Goal: Information Seeking & Learning: Compare options

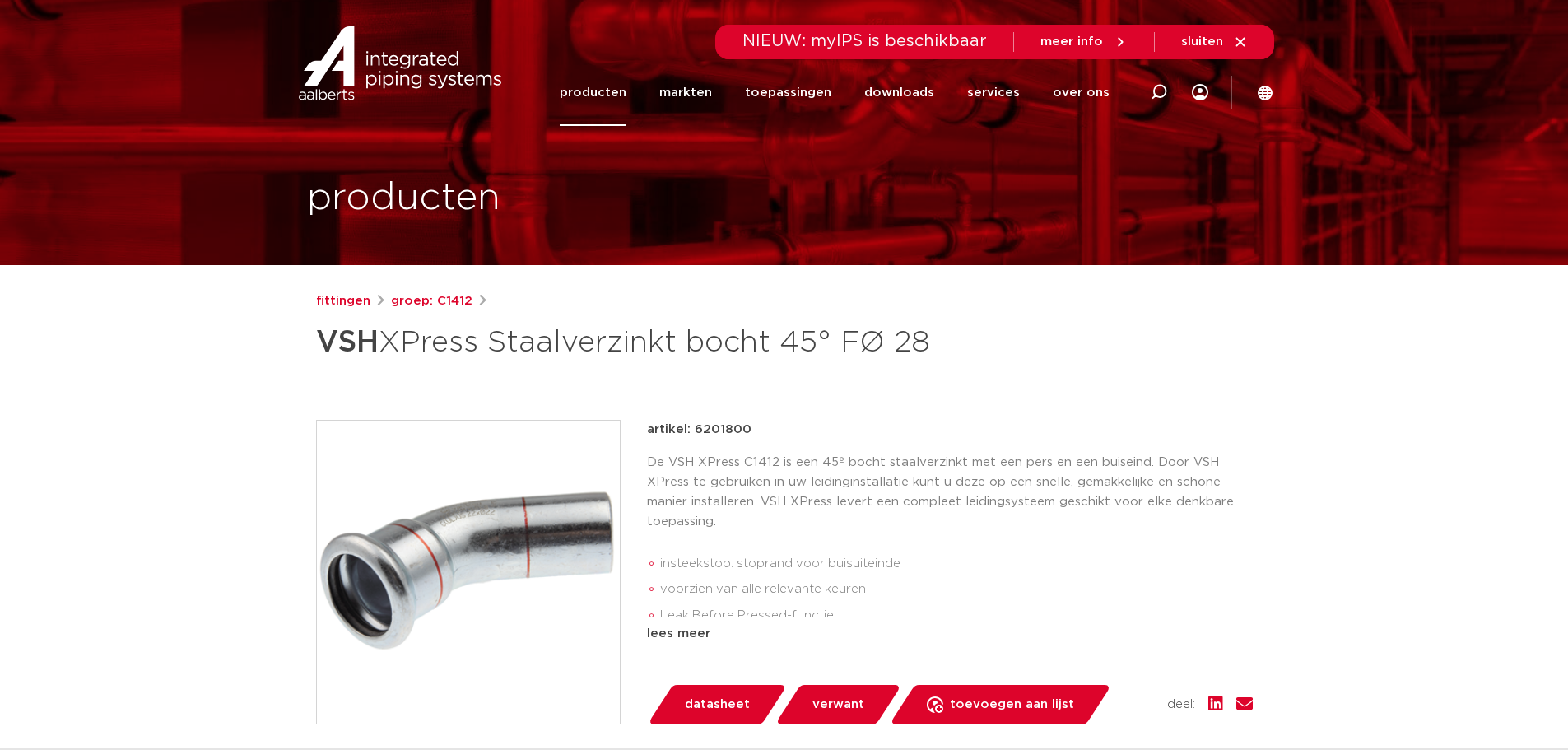
click at [601, 92] on link "producten" at bounding box center [593, 92] width 67 height 67
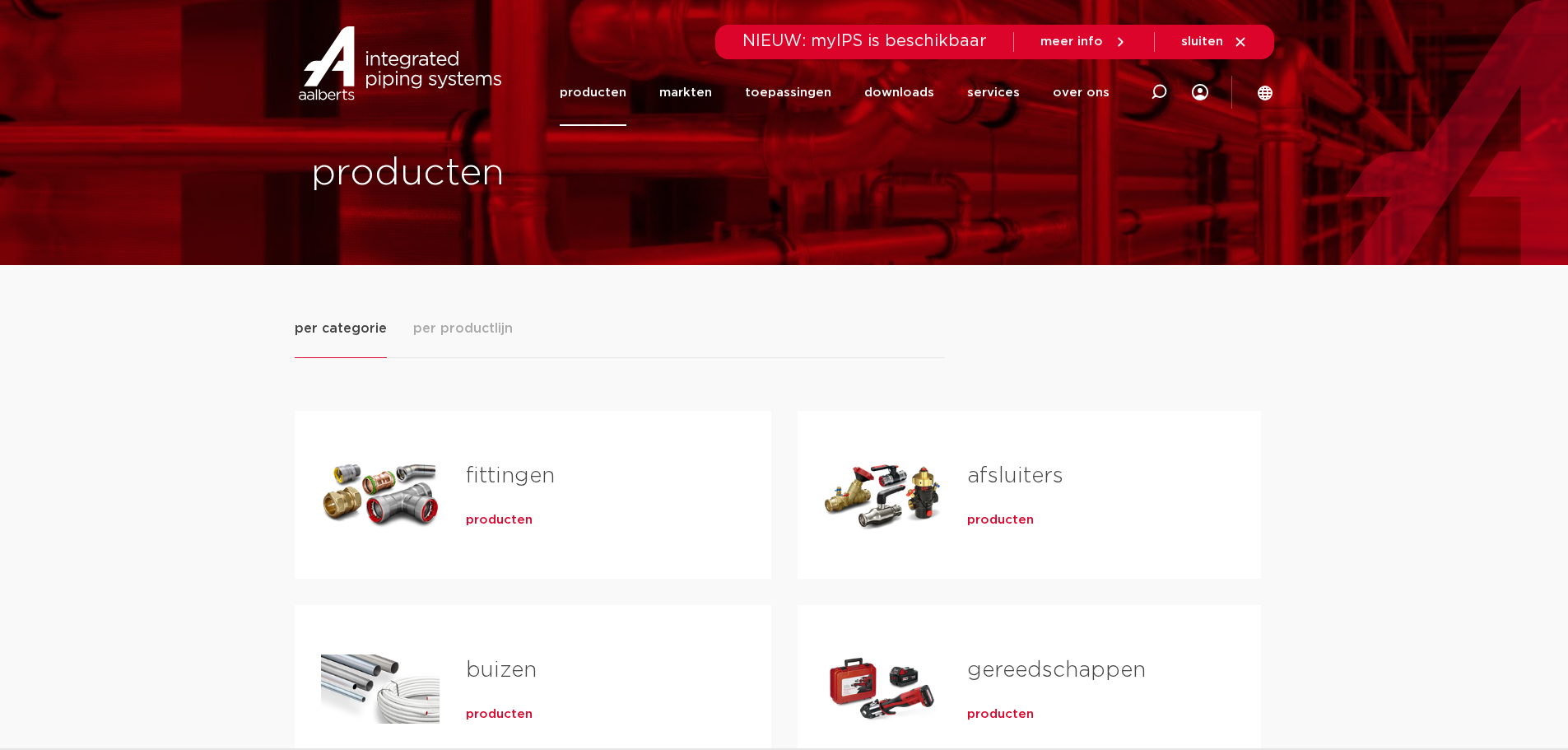
click at [517, 660] on link "buizen" at bounding box center [501, 669] width 70 height 21
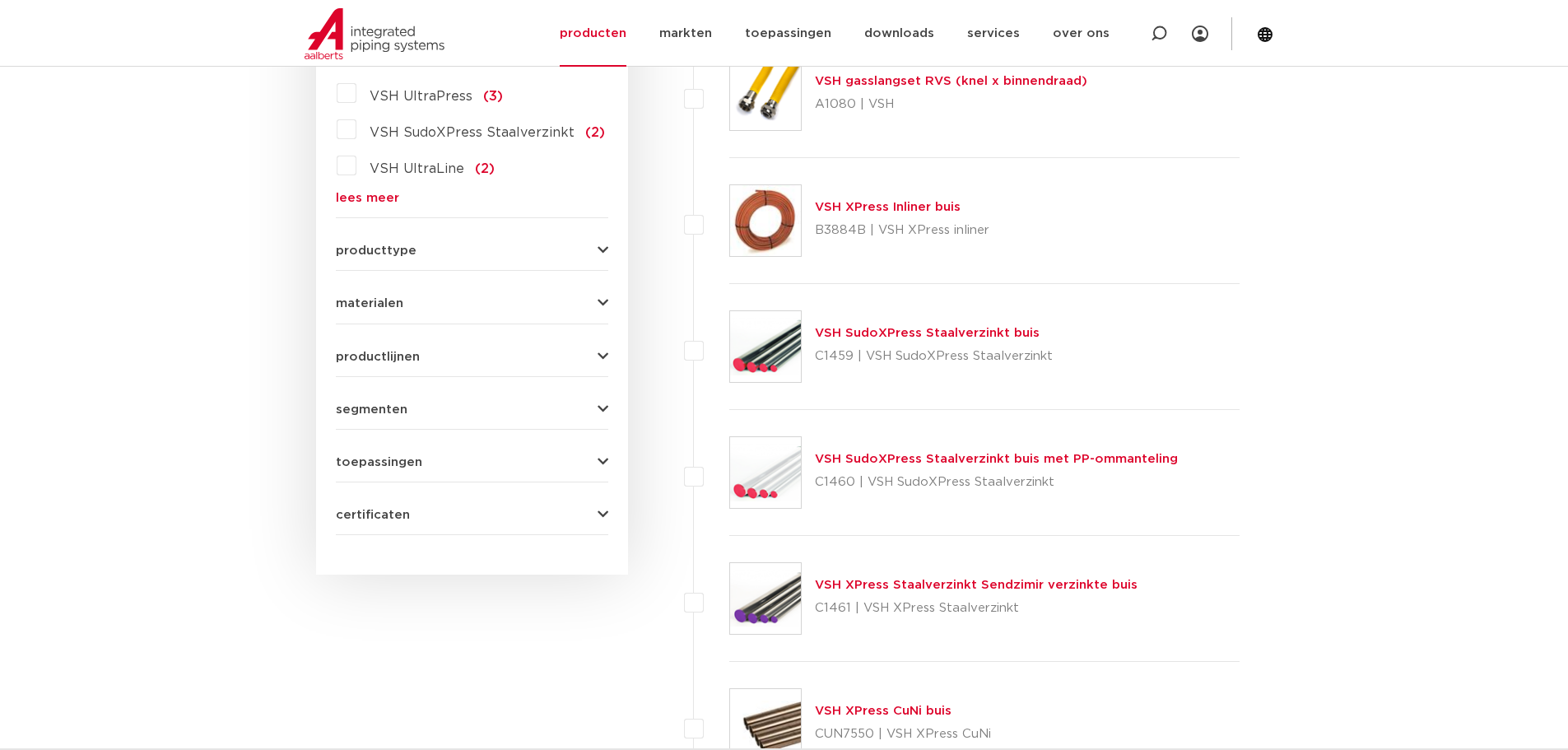
click at [795, 335] on img at bounding box center [765, 346] width 70 height 70
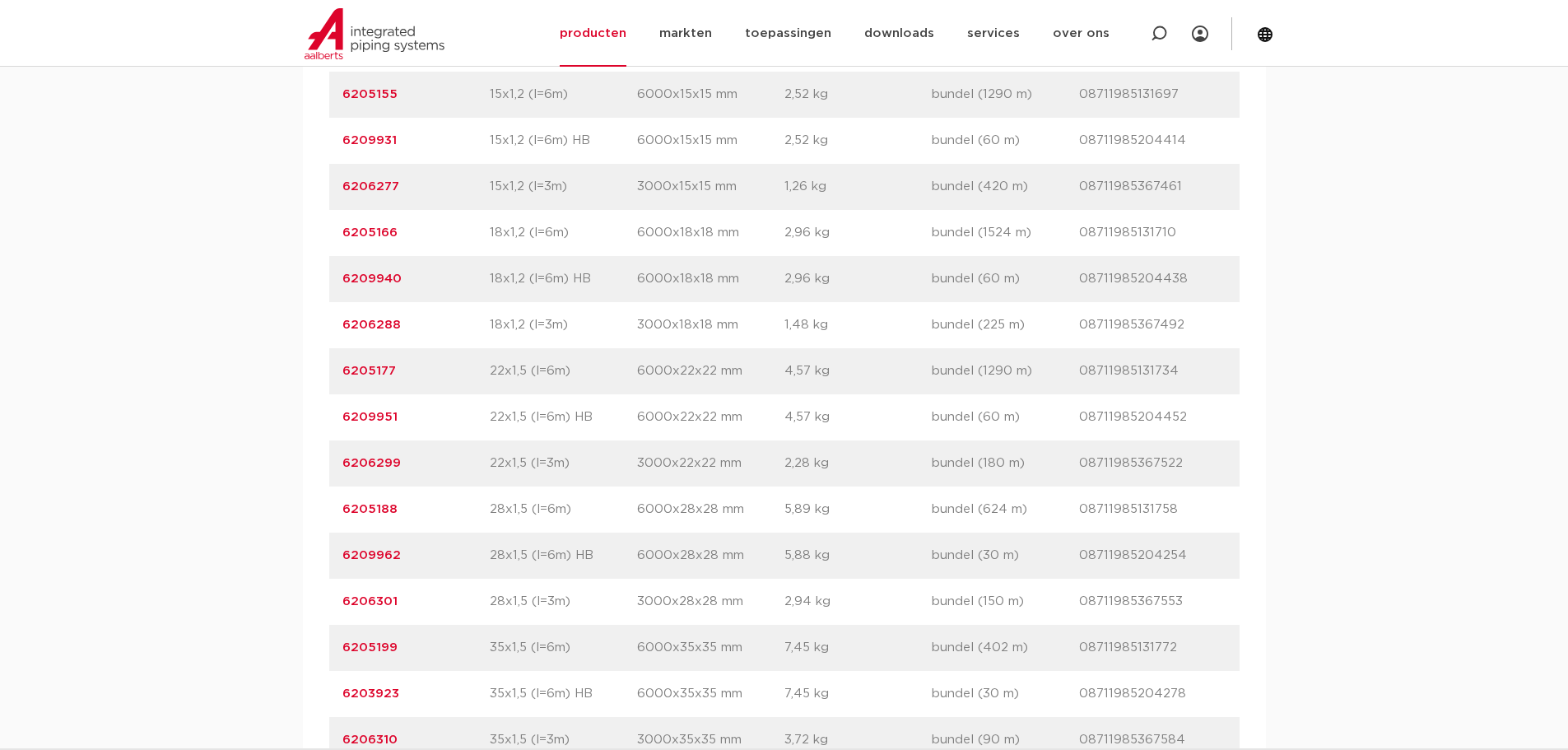
scroll to position [1317, 0]
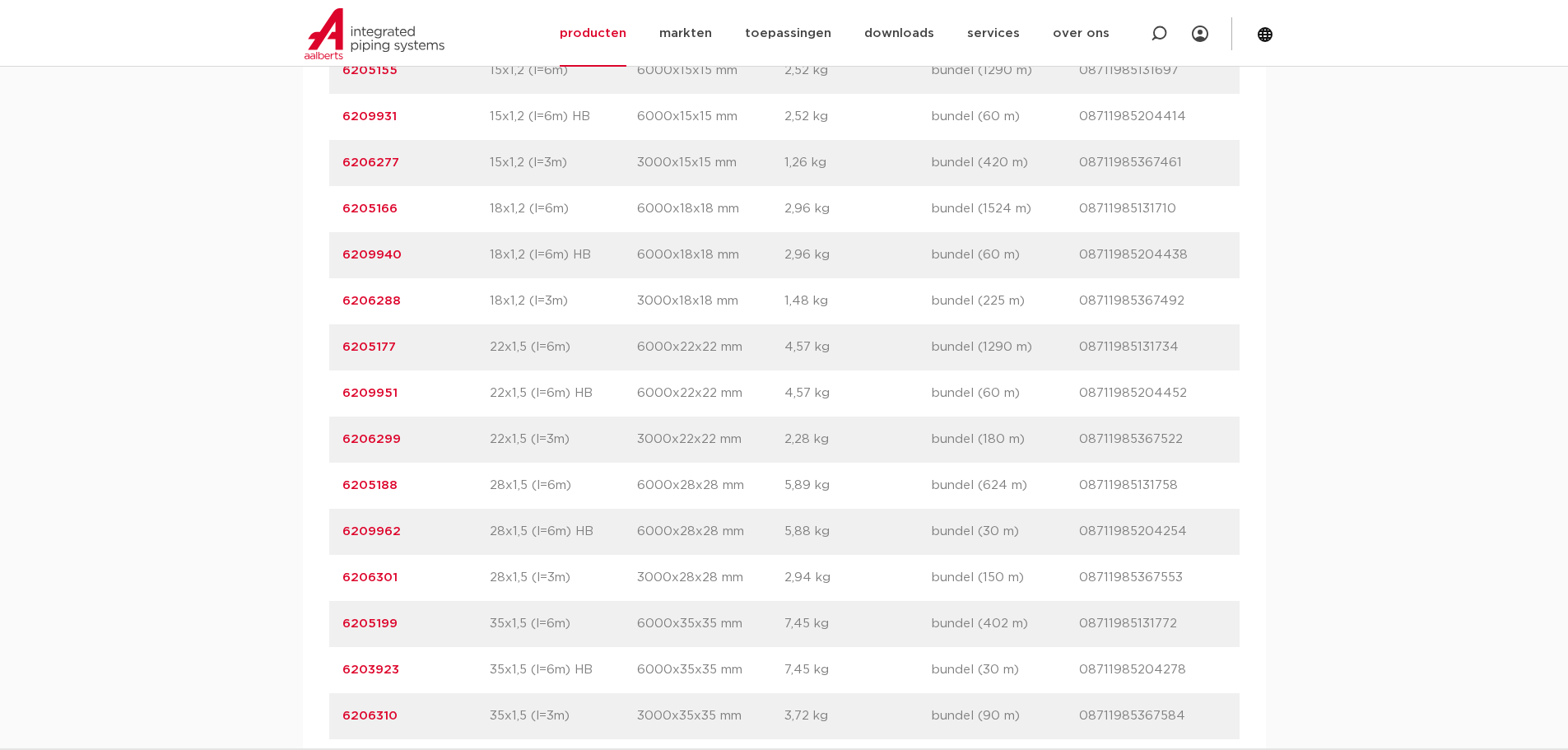
drag, startPoint x: 399, startPoint y: 490, endPoint x: 340, endPoint y: 485, distance: 59.2
click at [340, 485] on div "artikelnummer 6205188 afmeting 28x1,5 (l=6m) afmetingen 6000x28x28 mm gewicht 5…" at bounding box center [784, 485] width 910 height 46
copy link "6205188"
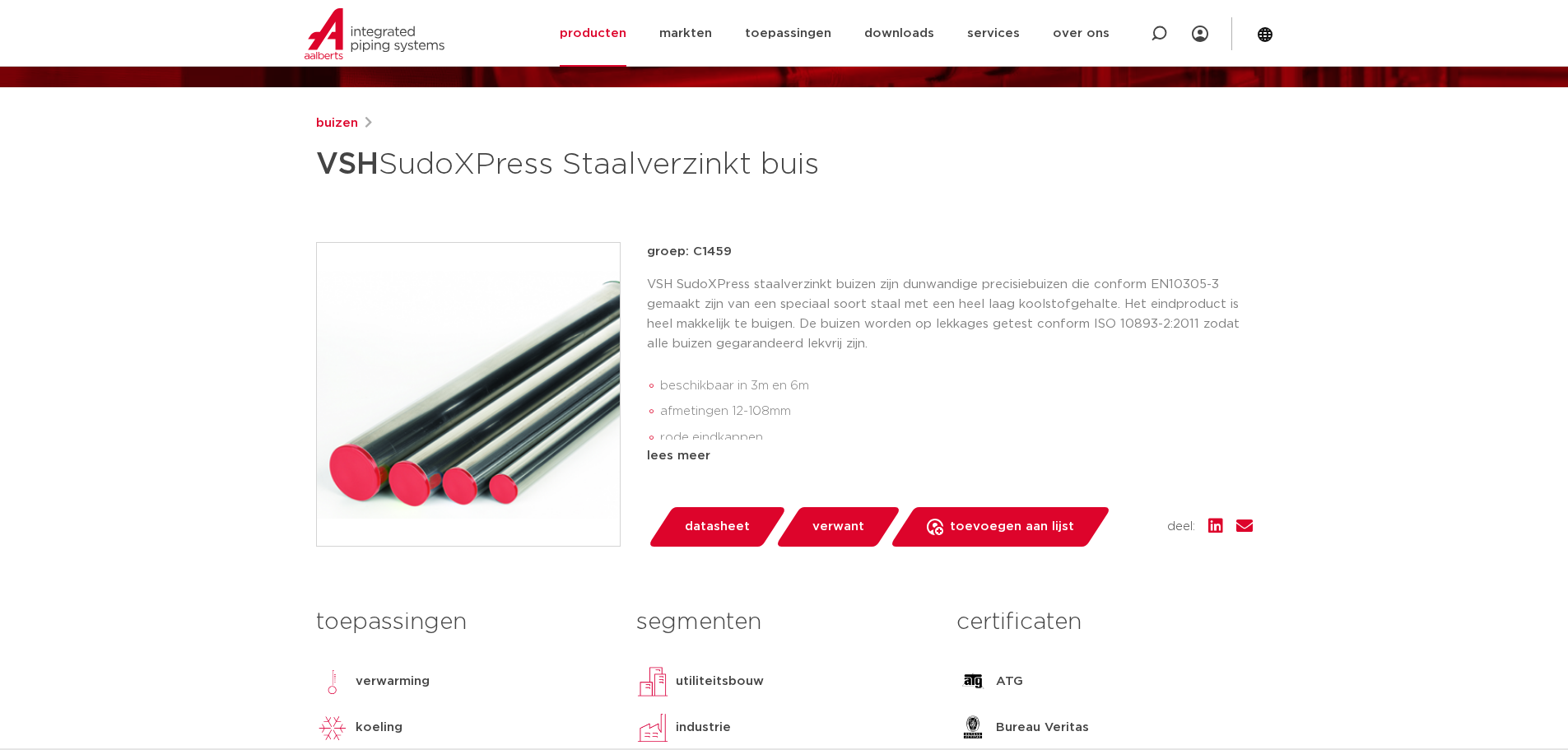
scroll to position [165, 0]
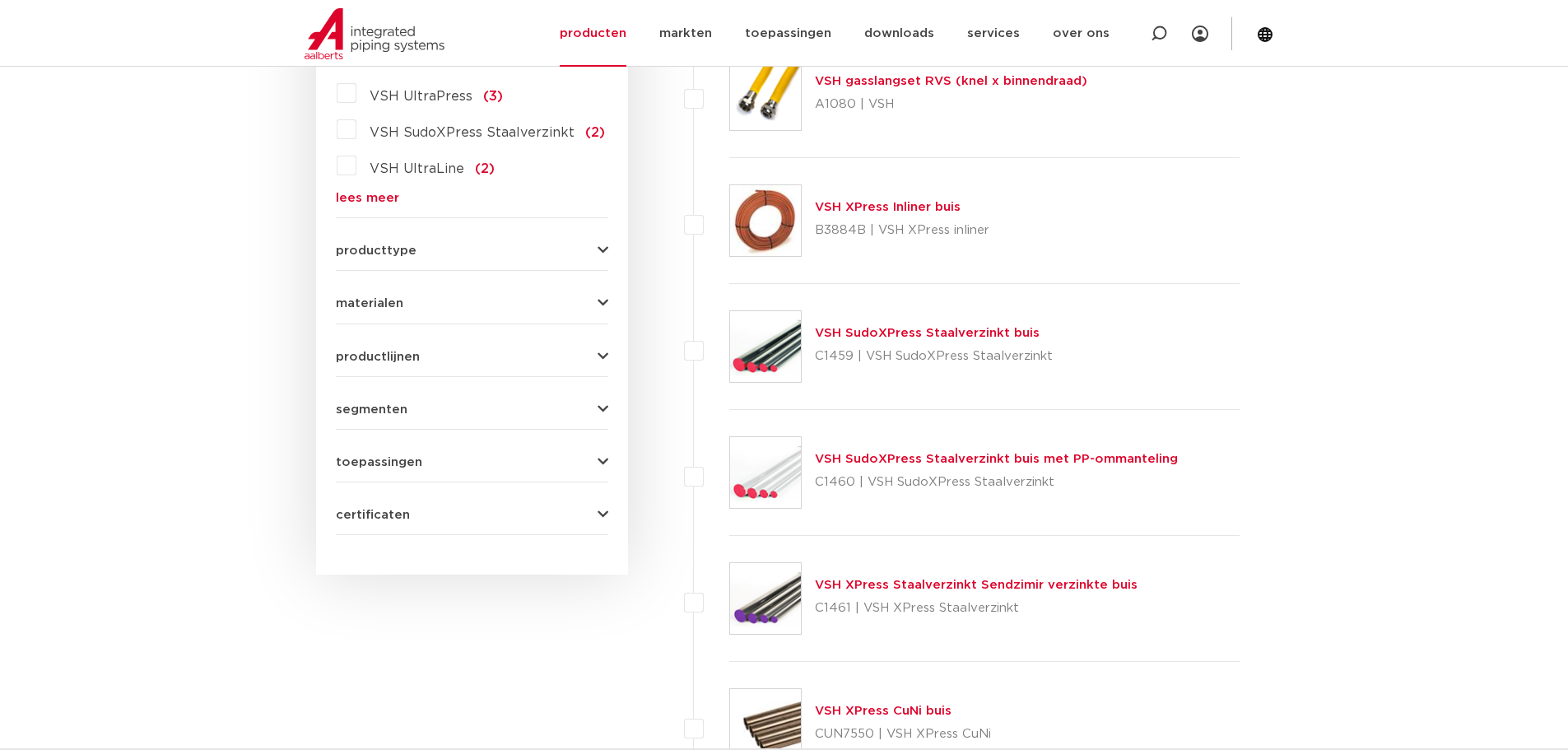
click at [924, 588] on link "VSH XPress Staalverzinkt Sendzimir verzinkte buis" at bounding box center [976, 585] width 322 height 13
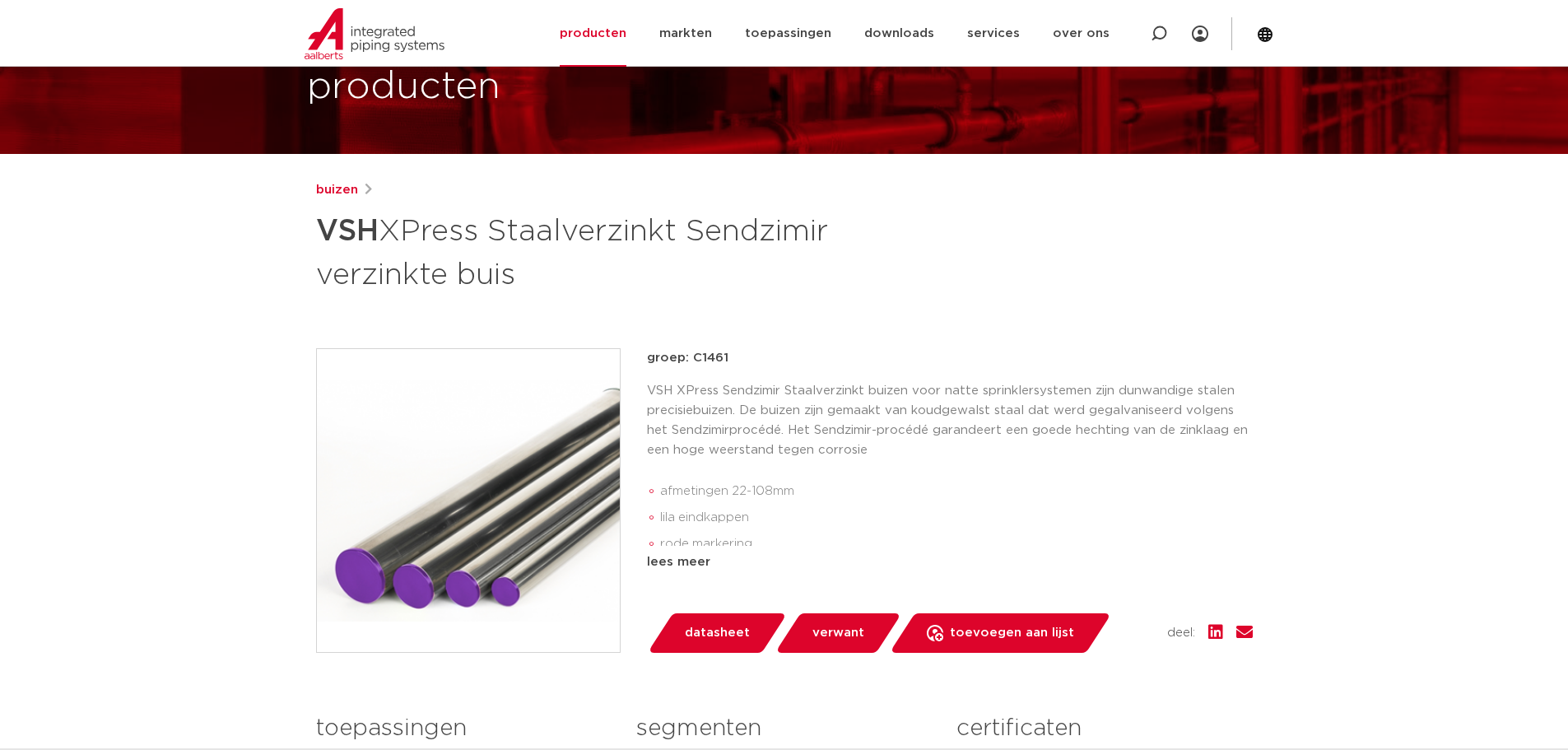
scroll to position [82, 0]
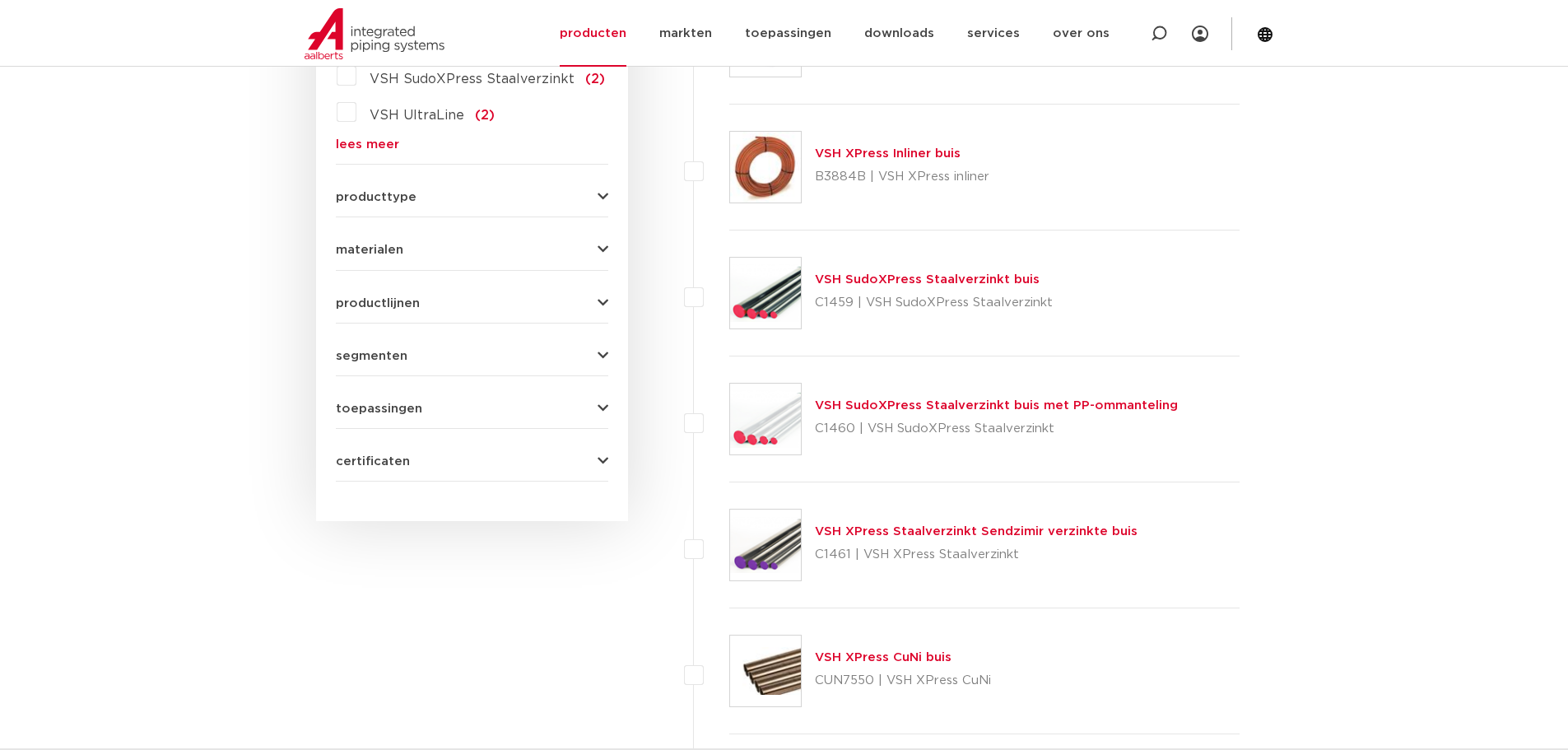
scroll to position [658, 0]
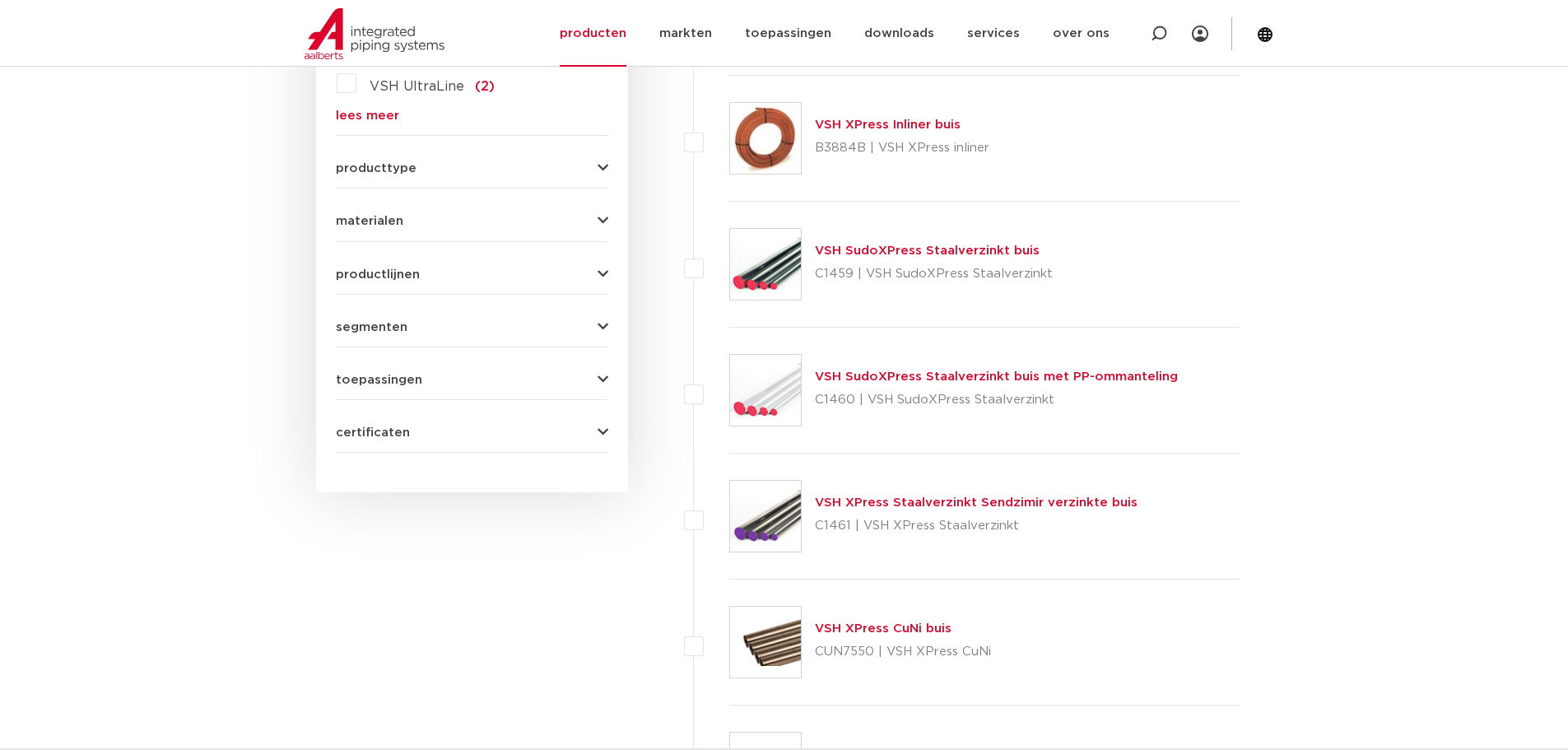
click at [887, 628] on link "VSH XPress CuNi buis" at bounding box center [882, 628] width 137 height 13
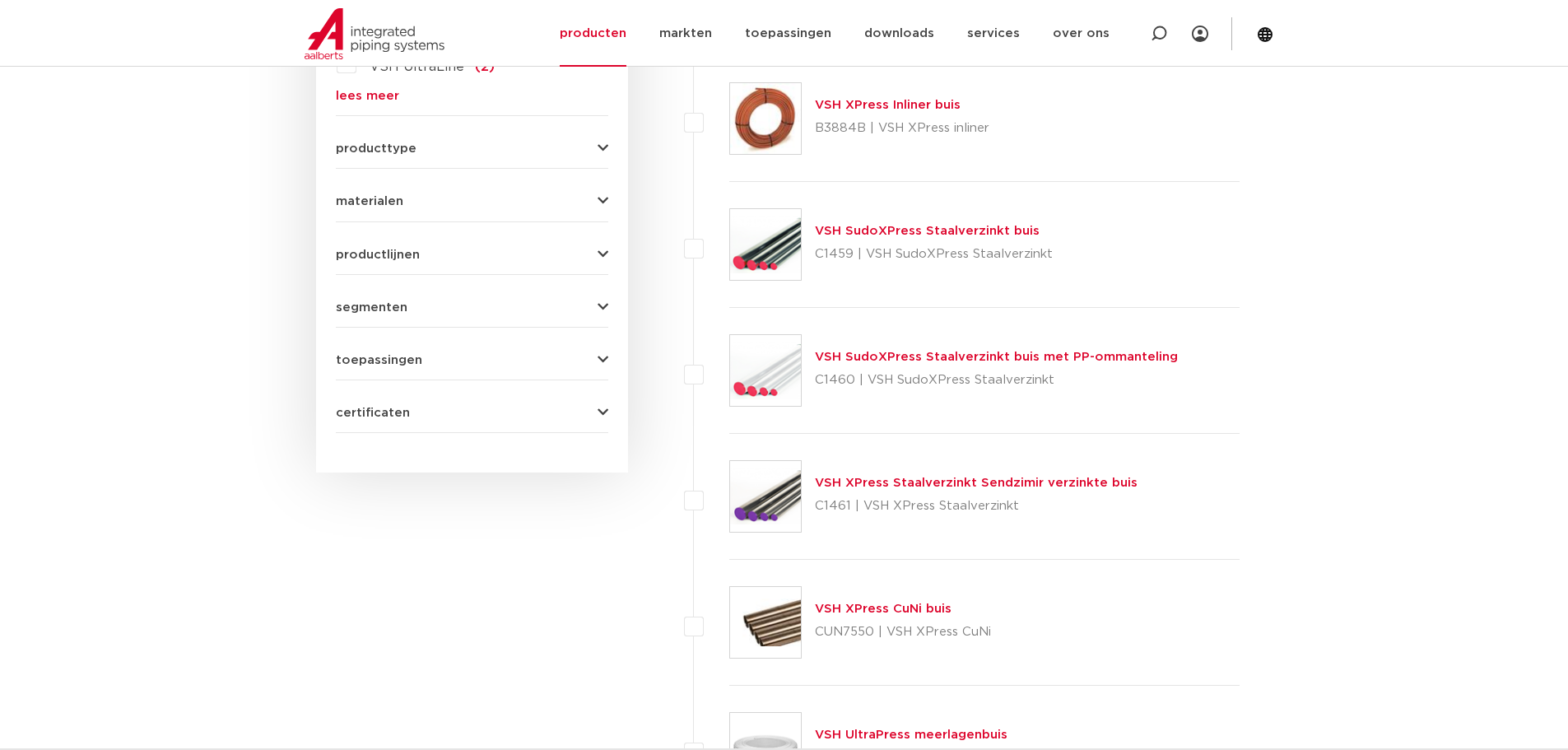
scroll to position [678, 0]
click at [860, 228] on link "VSH SudoXPress Staalverzinkt buis" at bounding box center [927, 231] width 225 height 13
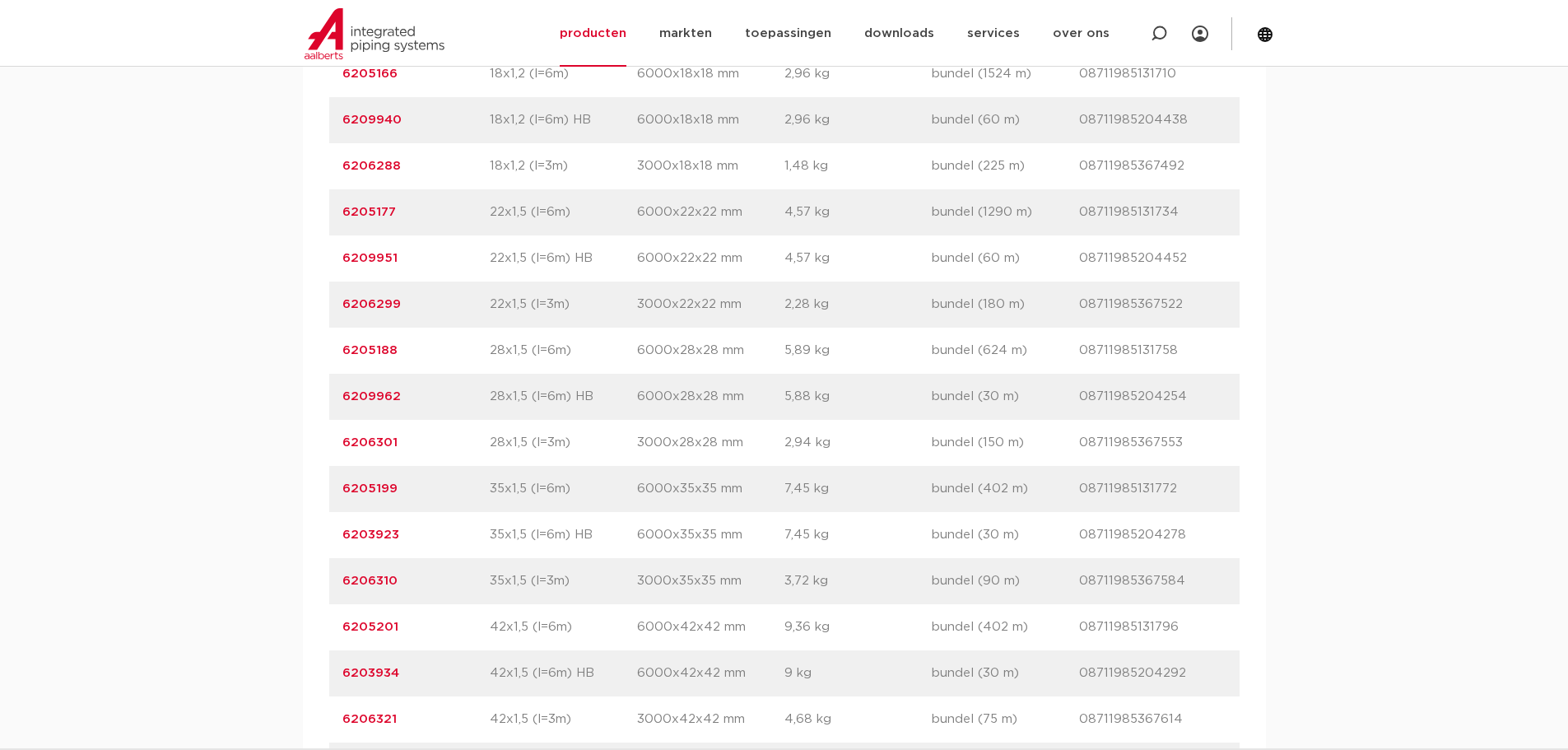
scroll to position [1481, 0]
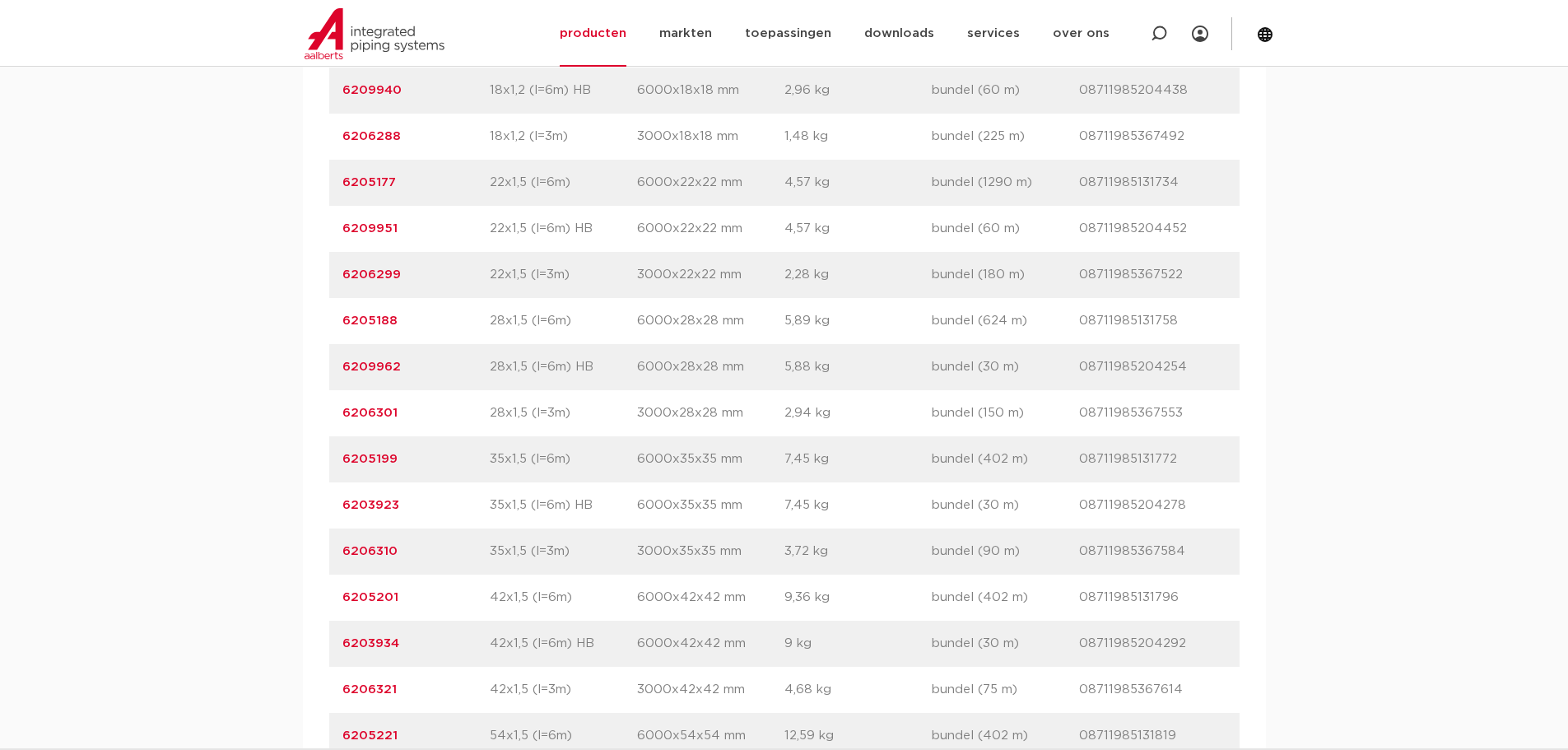
drag, startPoint x: 408, startPoint y: 647, endPoint x: 343, endPoint y: 652, distance: 65.2
click at [344, 649] on p "6203934" at bounding box center [417, 643] width 148 height 20
copy link "6203934"
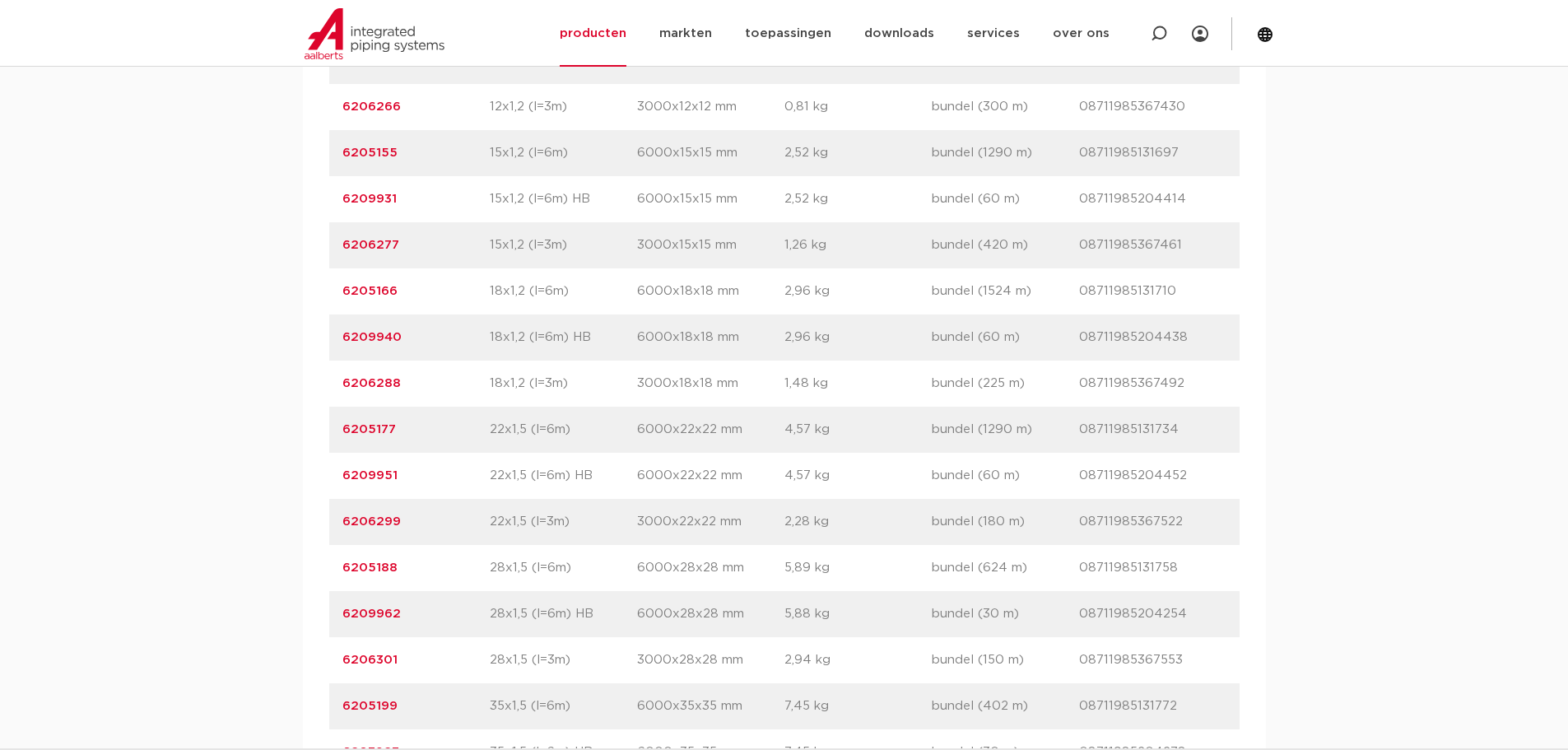
drag, startPoint x: 400, startPoint y: 613, endPoint x: 339, endPoint y: 613, distance: 61.0
click at [339, 613] on div "artikelnummer 6209962 afmeting 28x1,5 (l=6m) HB afmetingen 6000x28x28 mm gewich…" at bounding box center [784, 614] width 910 height 46
copy link "6209962"
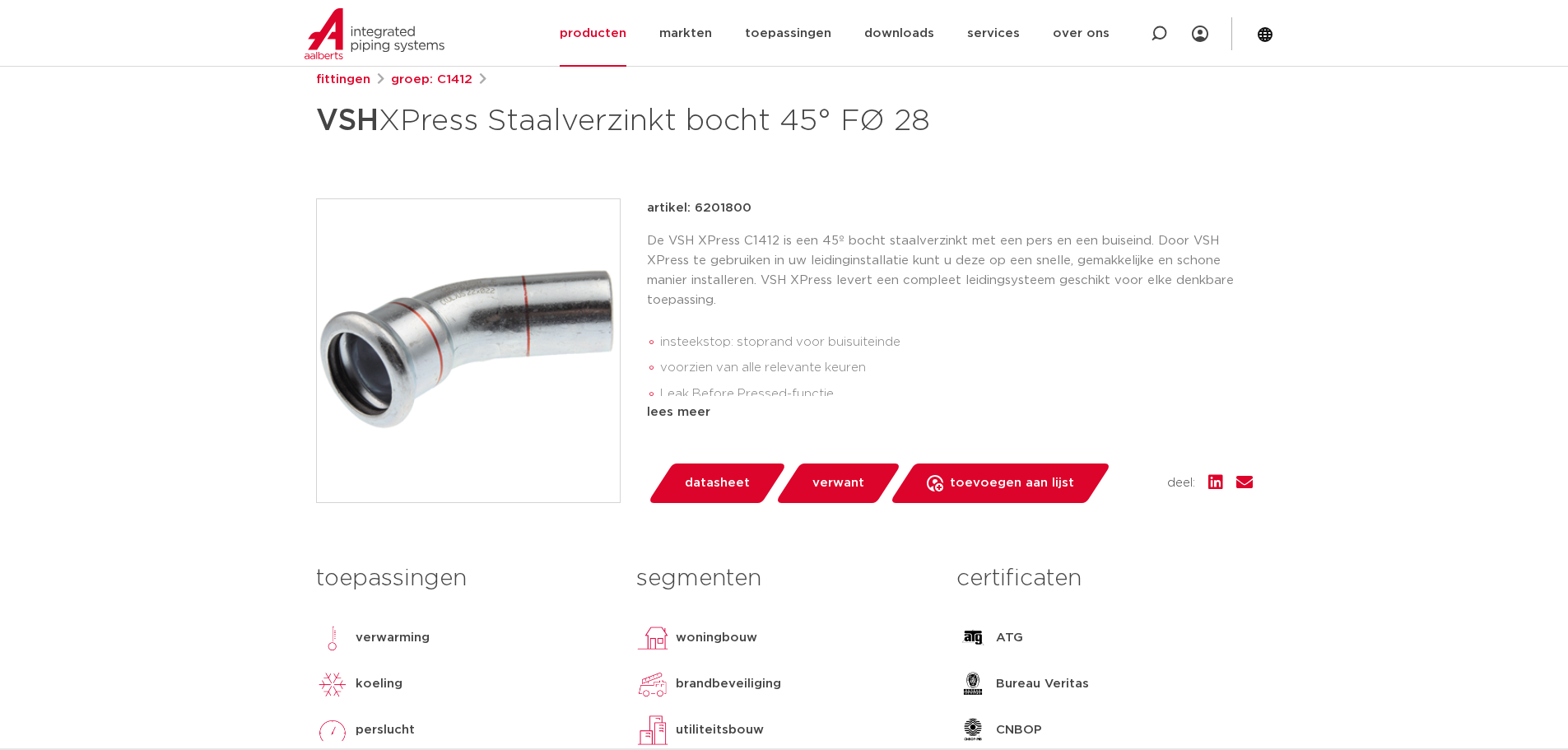
scroll to position [82, 0]
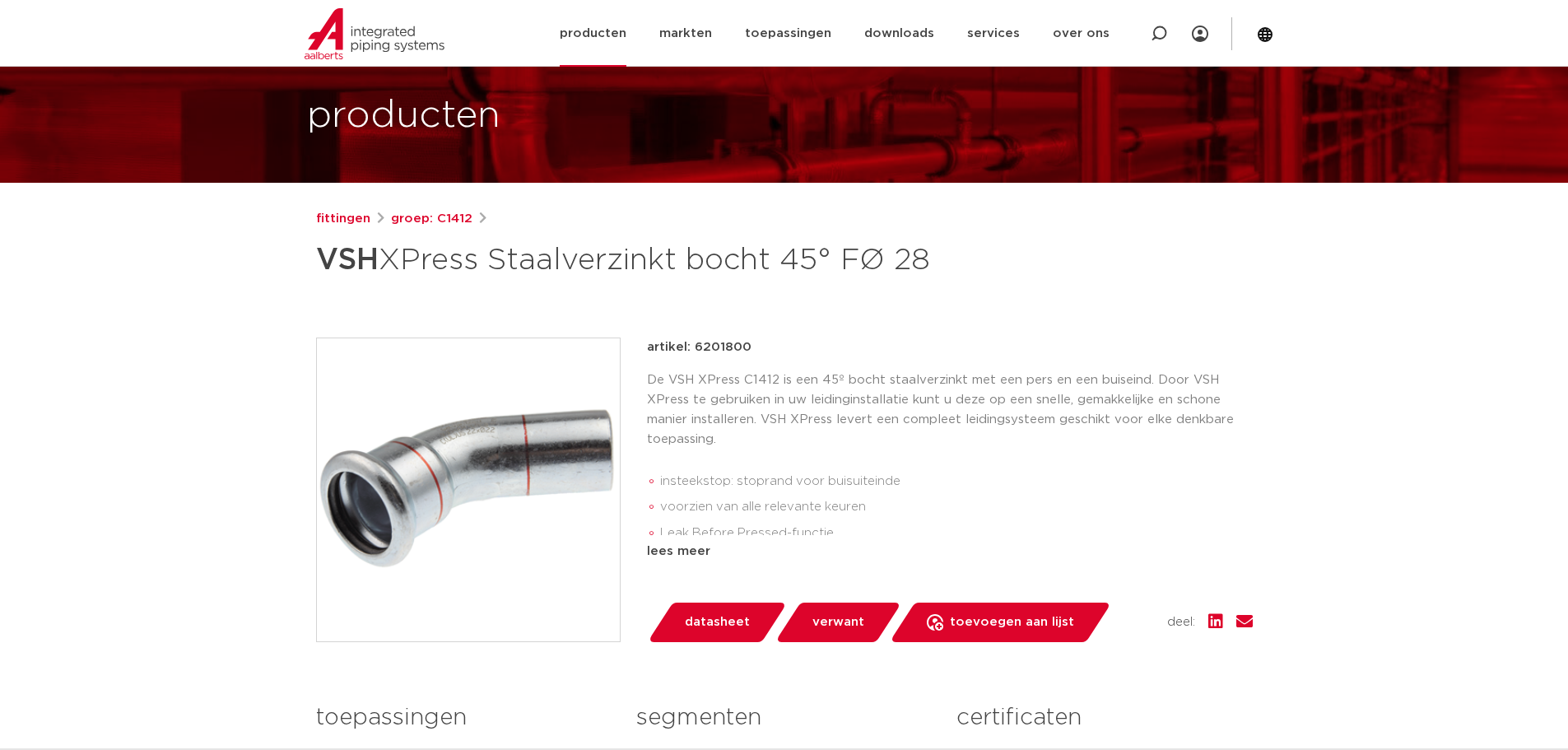
click at [613, 33] on link "producten" at bounding box center [593, 33] width 67 height 67
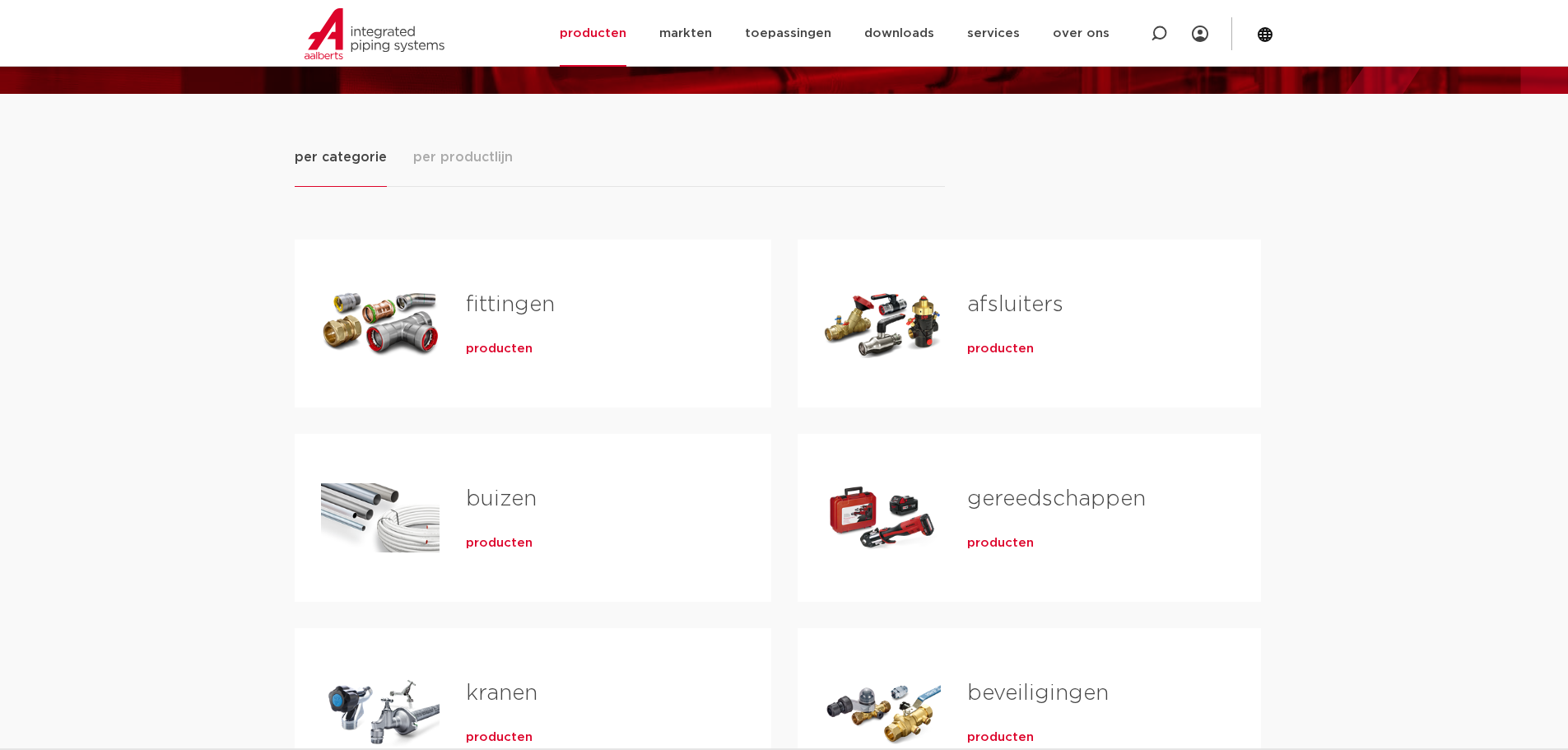
scroll to position [165, 0]
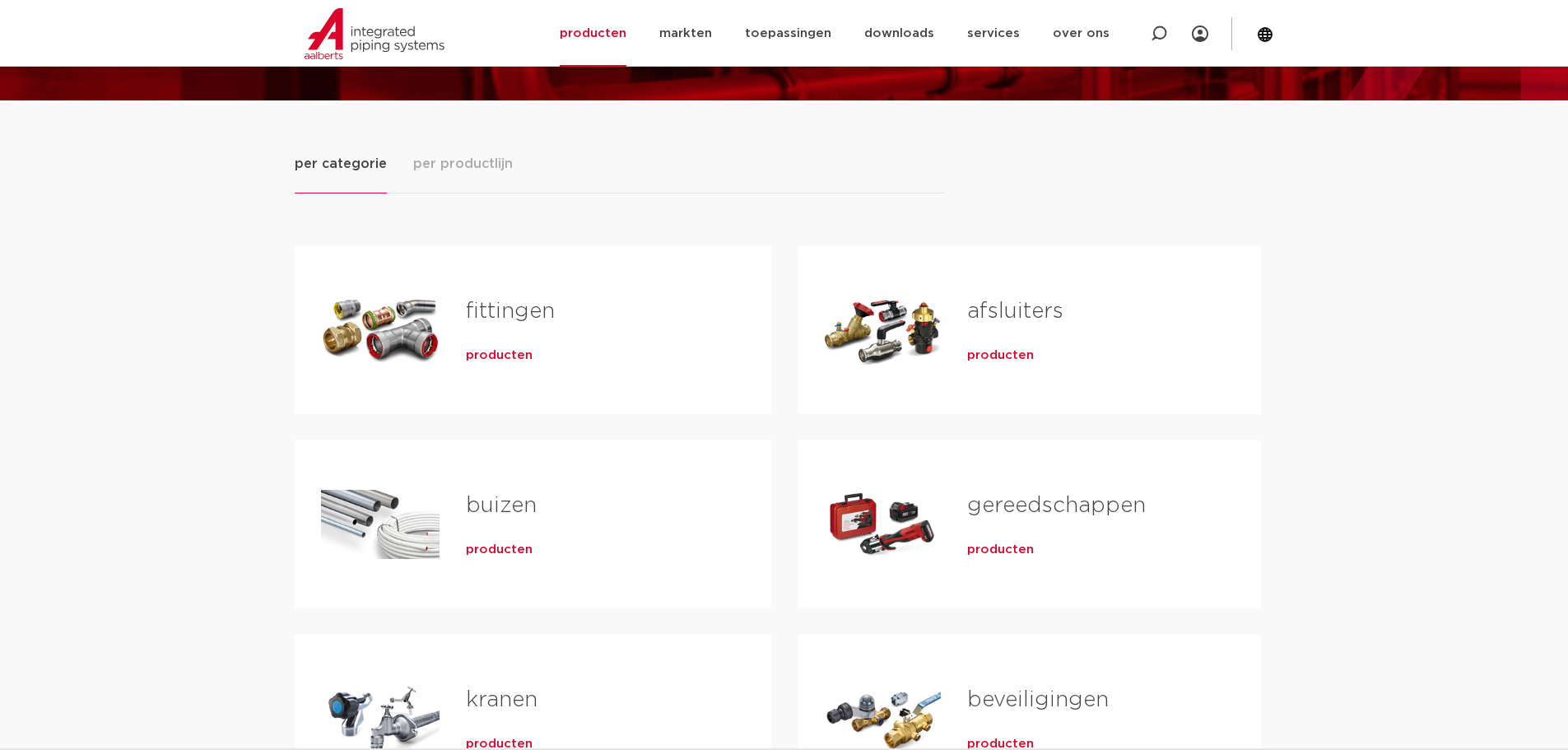
click at [490, 311] on link "fittingen" at bounding box center [510, 311] width 89 height 21
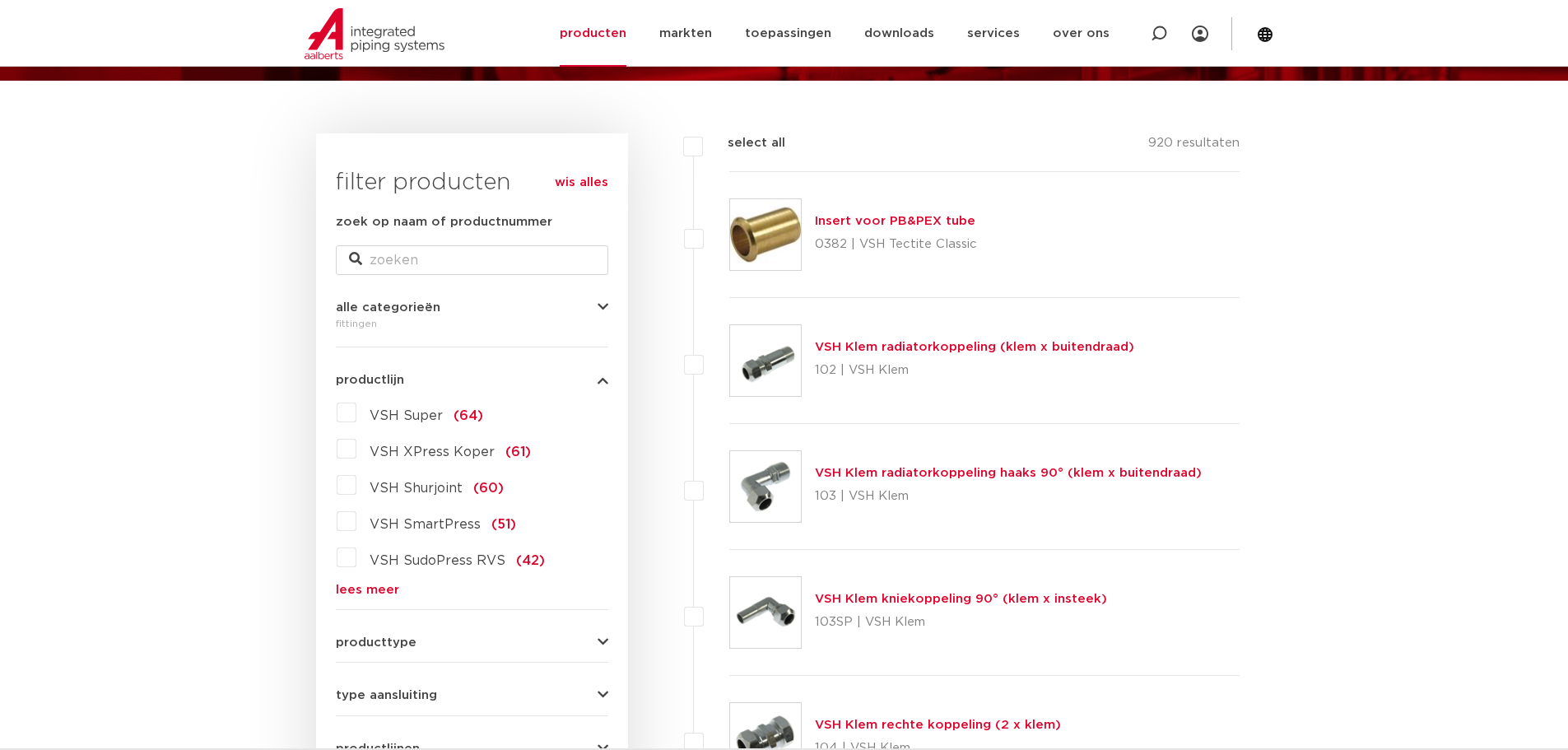
scroll to position [102, 0]
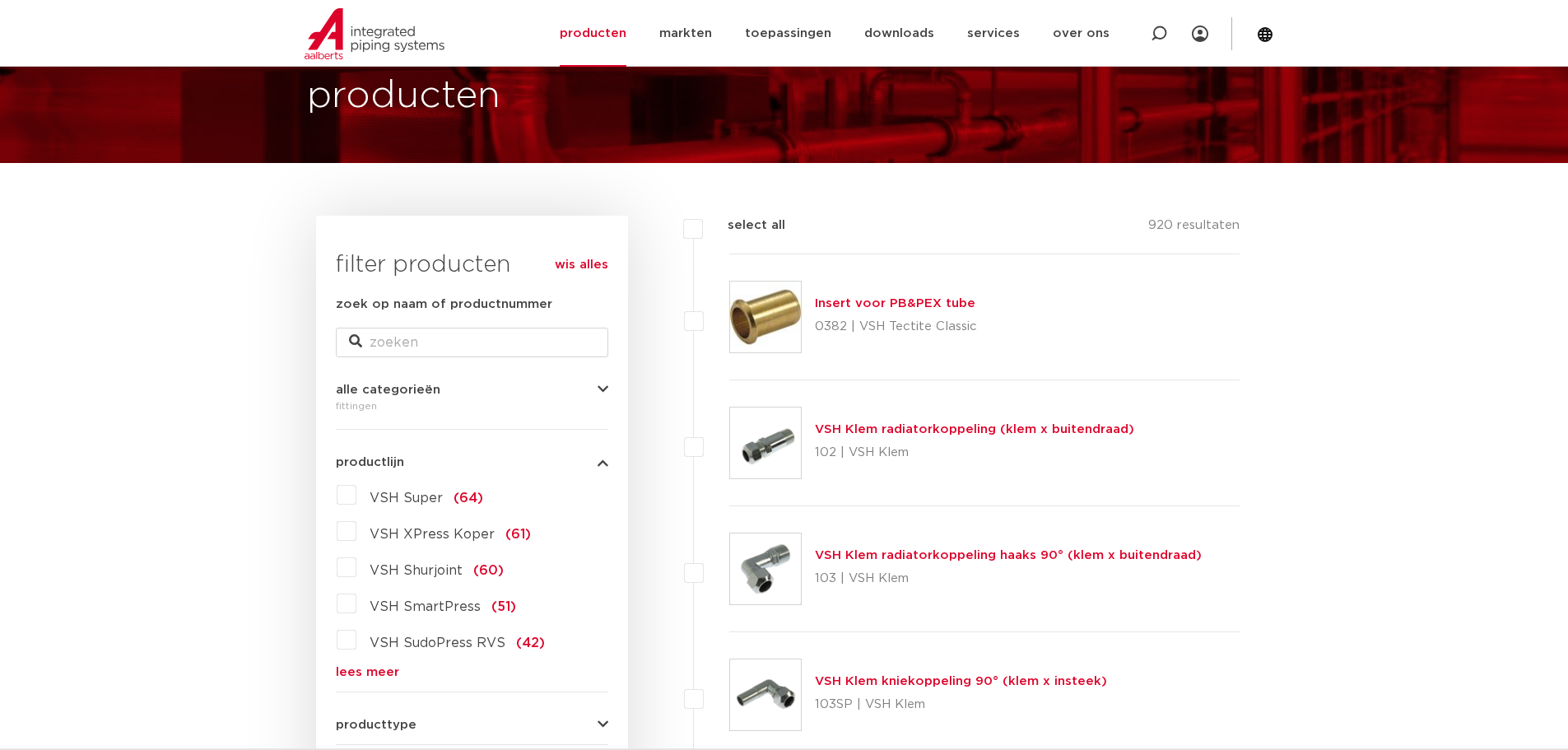
drag, startPoint x: 386, startPoint y: 668, endPoint x: 404, endPoint y: 664, distance: 18.4
click at [388, 667] on link "lees meer" at bounding box center [472, 672] width 272 height 13
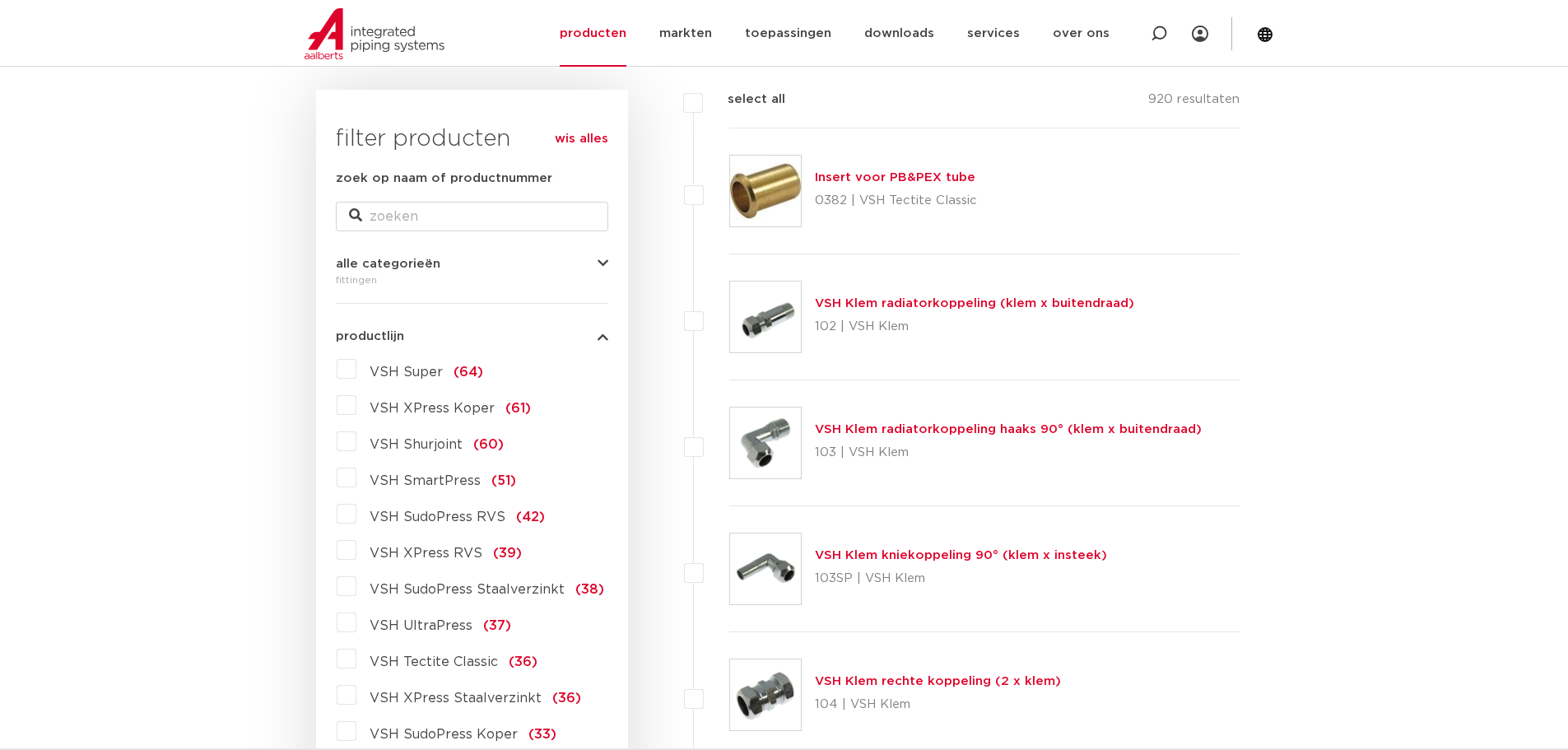
scroll to position [266, 0]
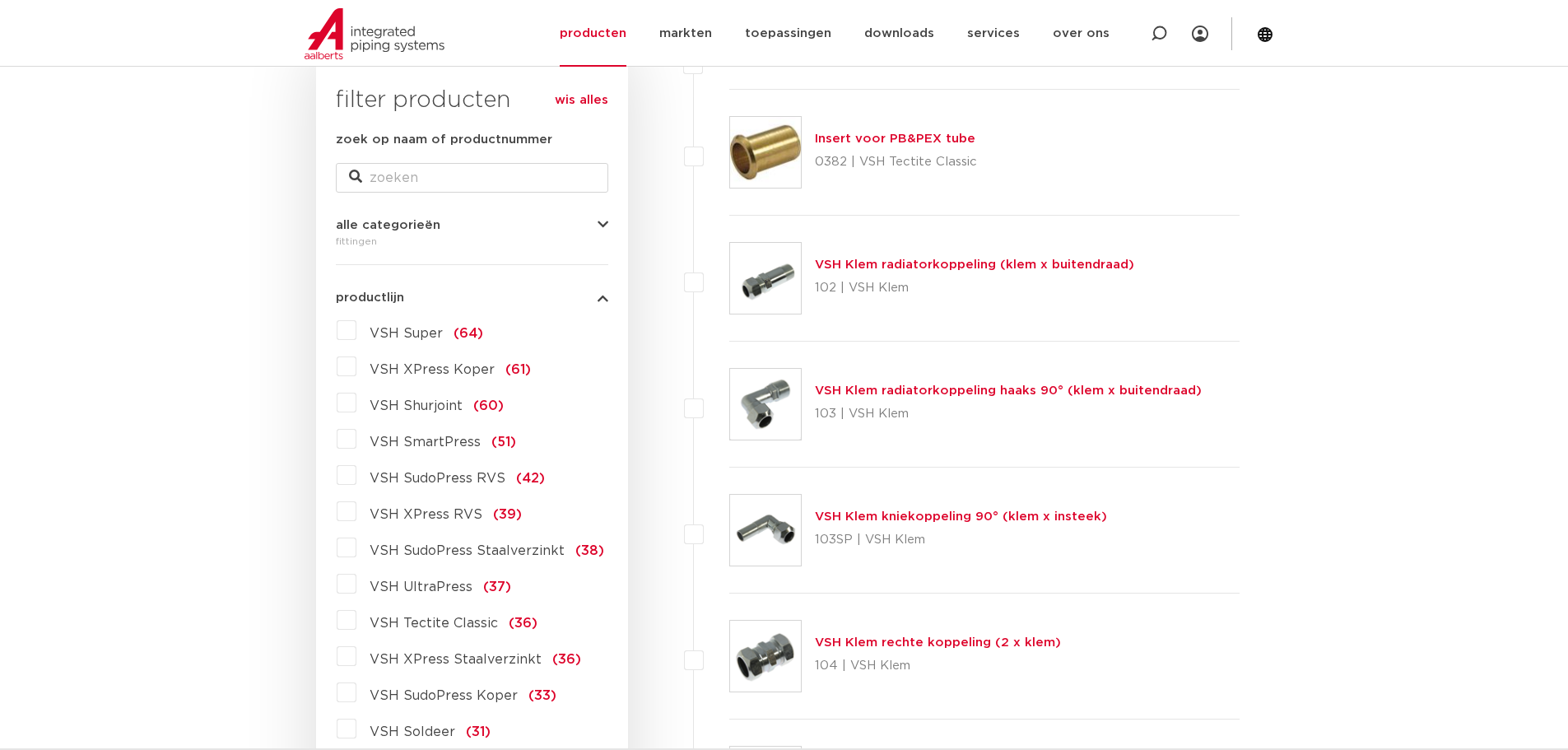
click at [454, 658] on span "VSH XPress Staalverzinkt" at bounding box center [456, 659] width 172 height 14
click at [0, 0] on input "VSH XPress Staalverzinkt (36)" at bounding box center [0, 0] width 0 height 0
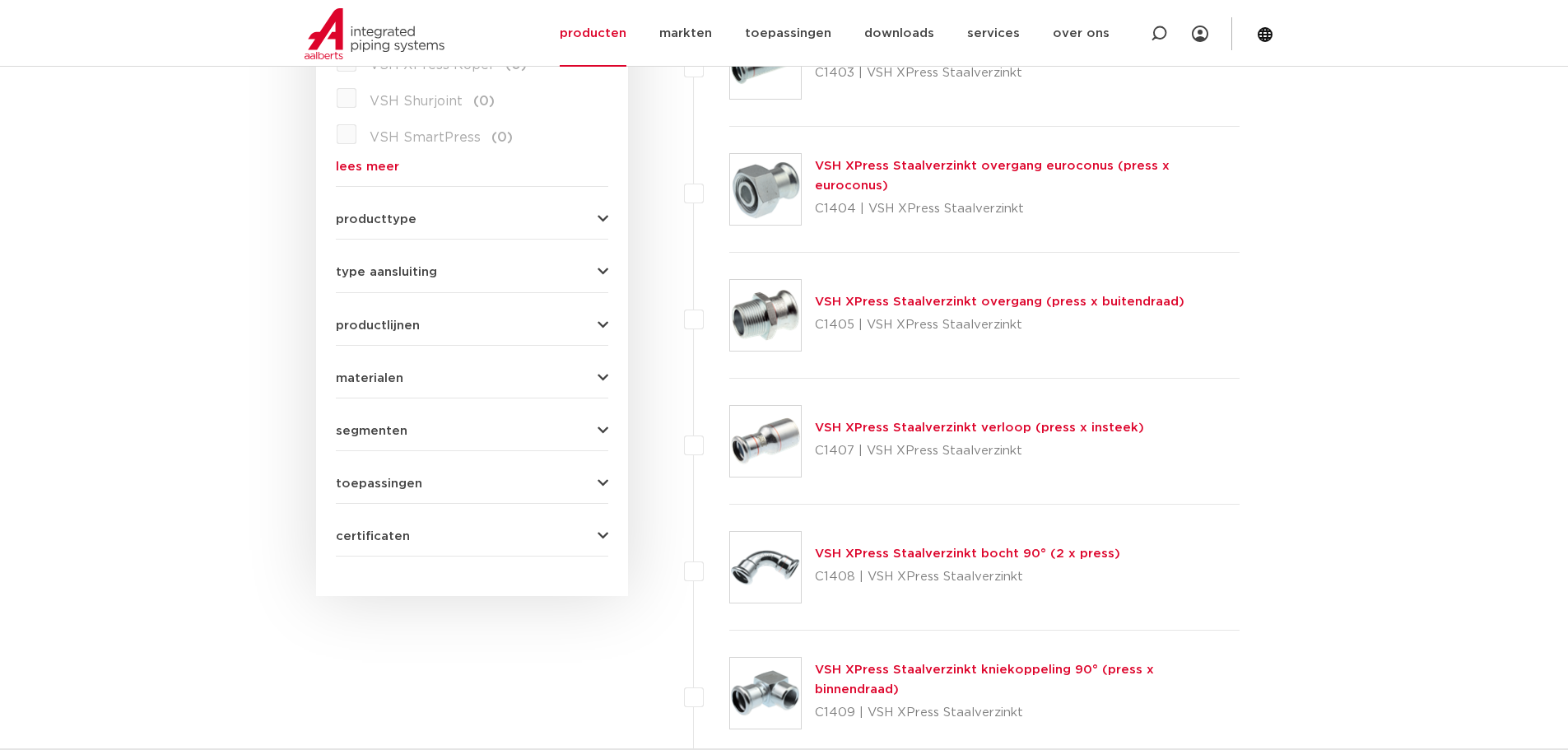
scroll to position [513, 0]
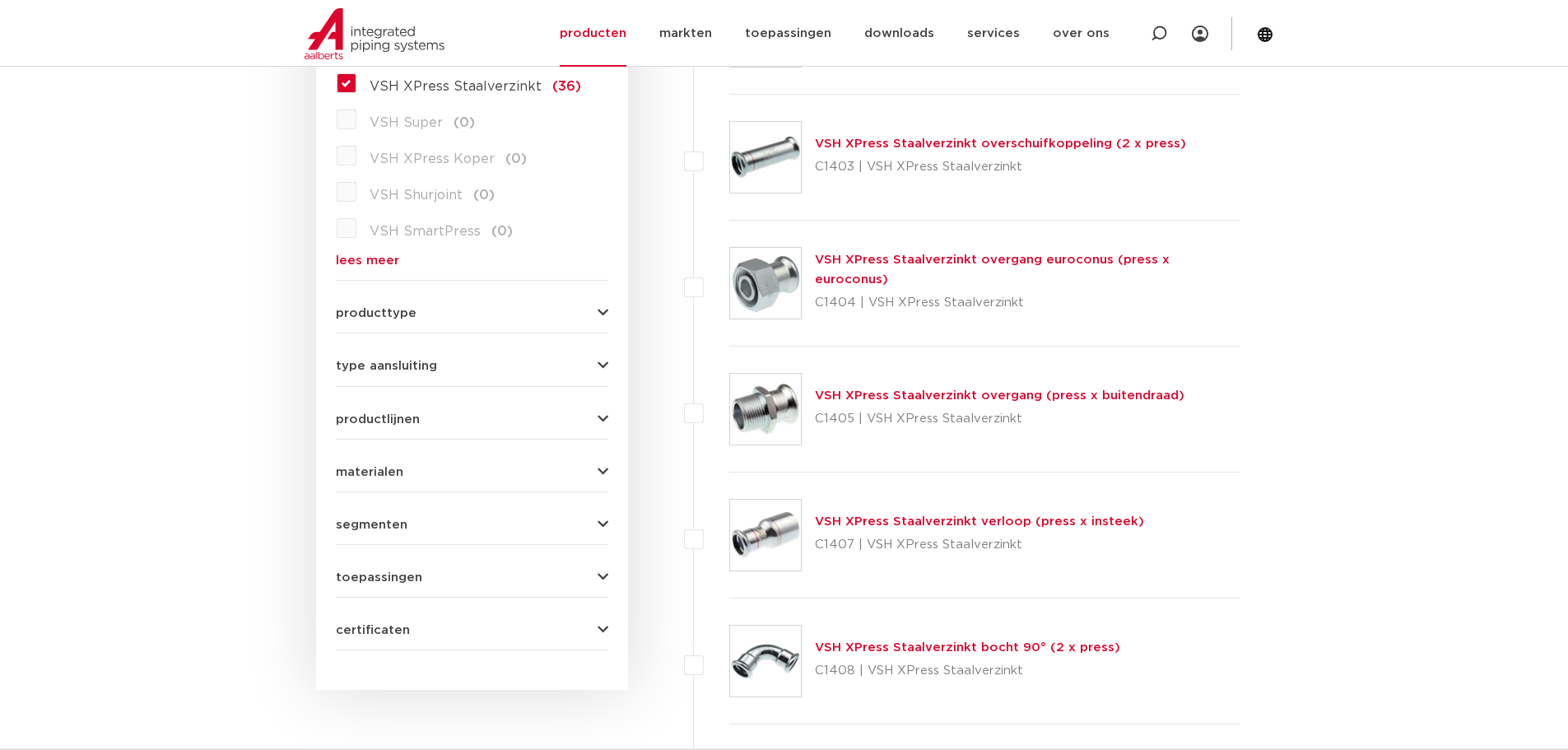
click at [878, 141] on link "VSH XPress Staalverzinkt overschuifkoppeling (2 x press)" at bounding box center [1000, 143] width 372 height 13
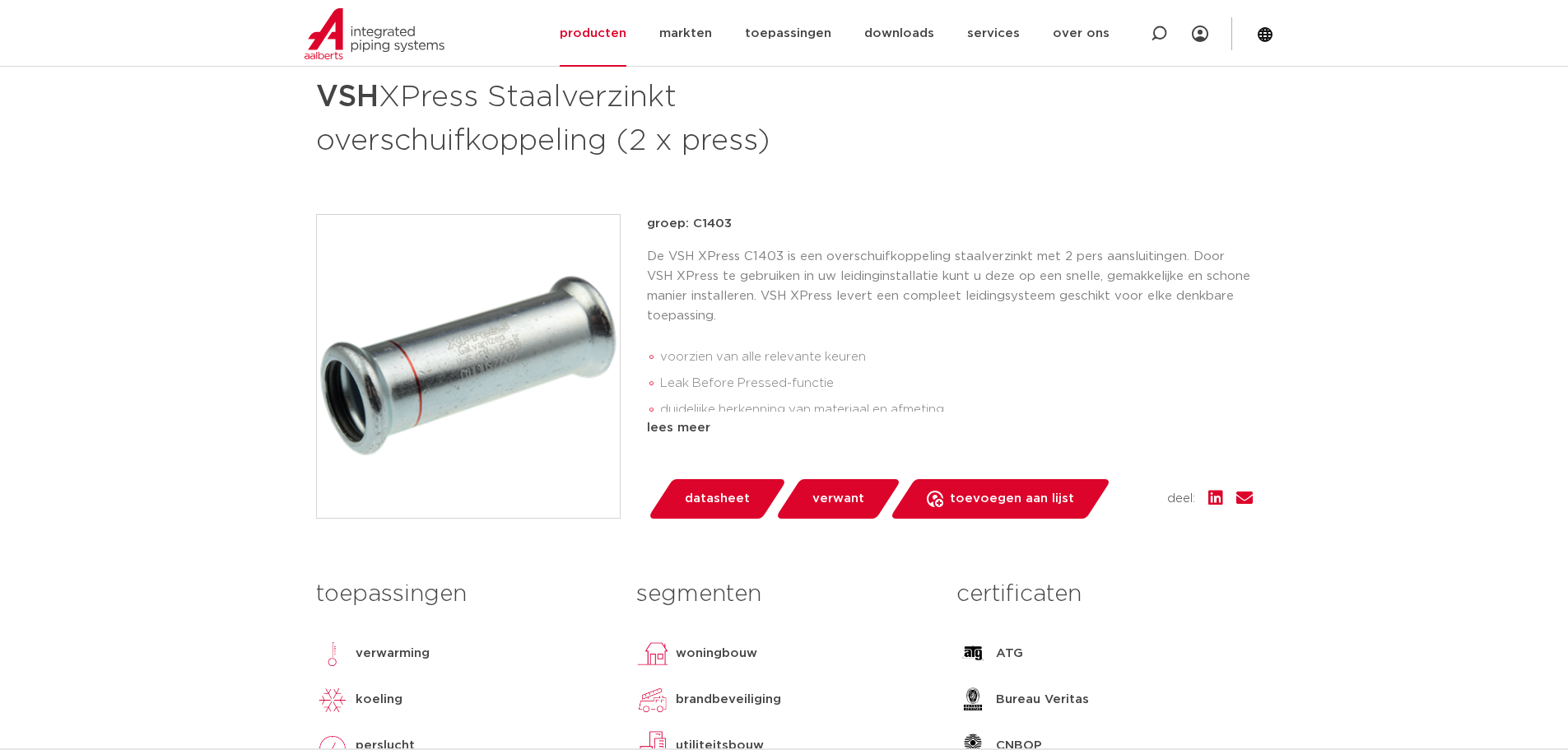
scroll to position [165, 0]
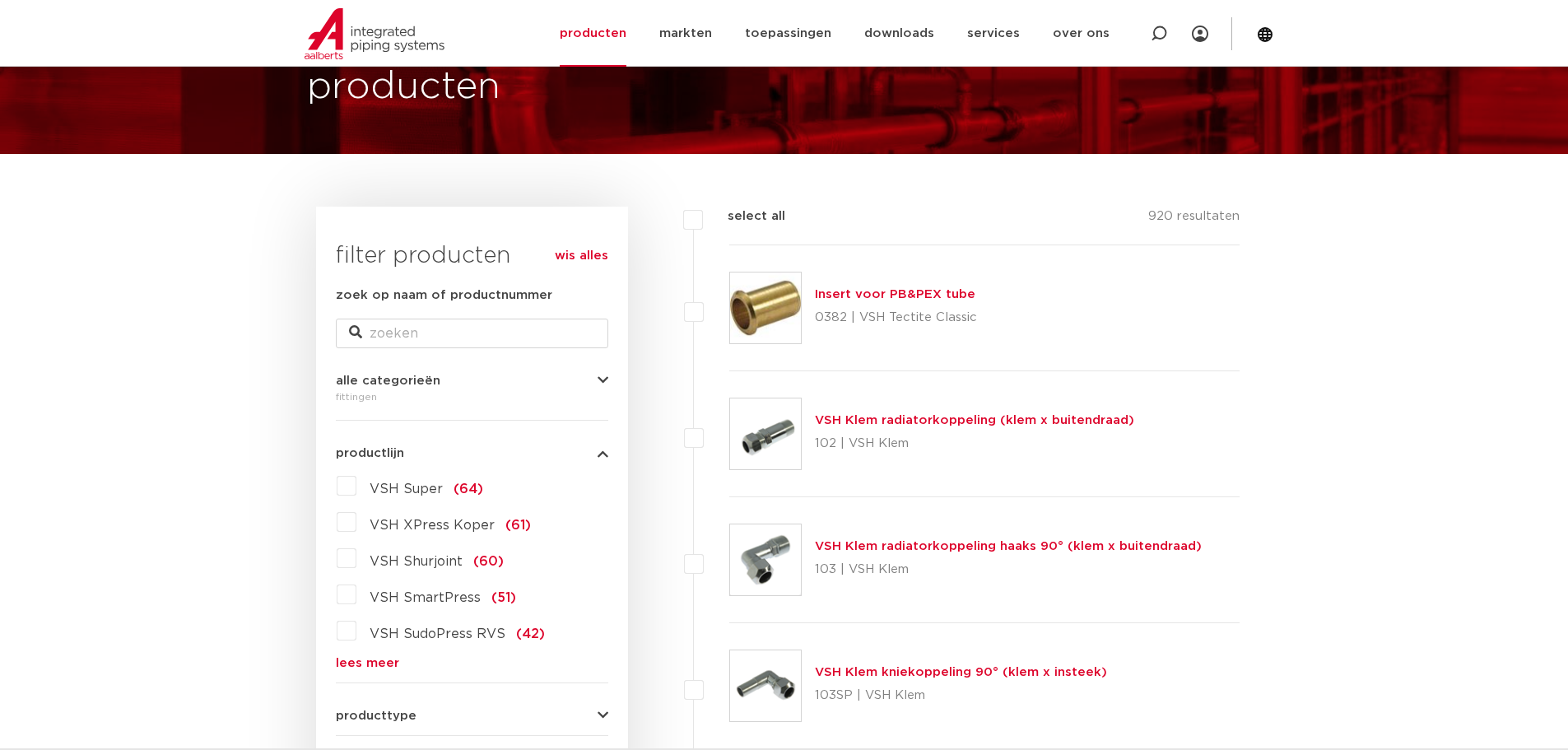
scroll to position [102, 0]
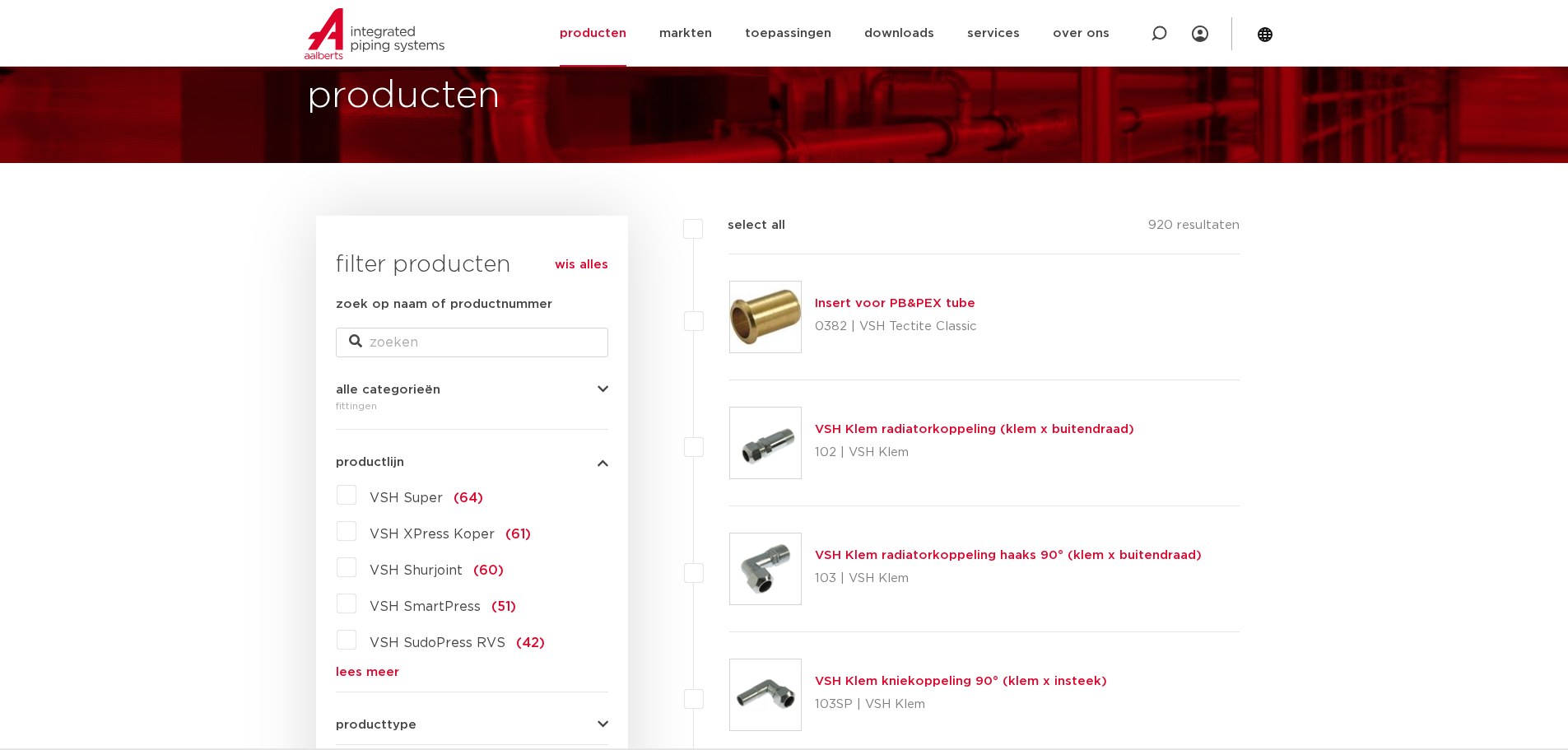
click at [384, 669] on link "lees meer" at bounding box center [472, 672] width 272 height 13
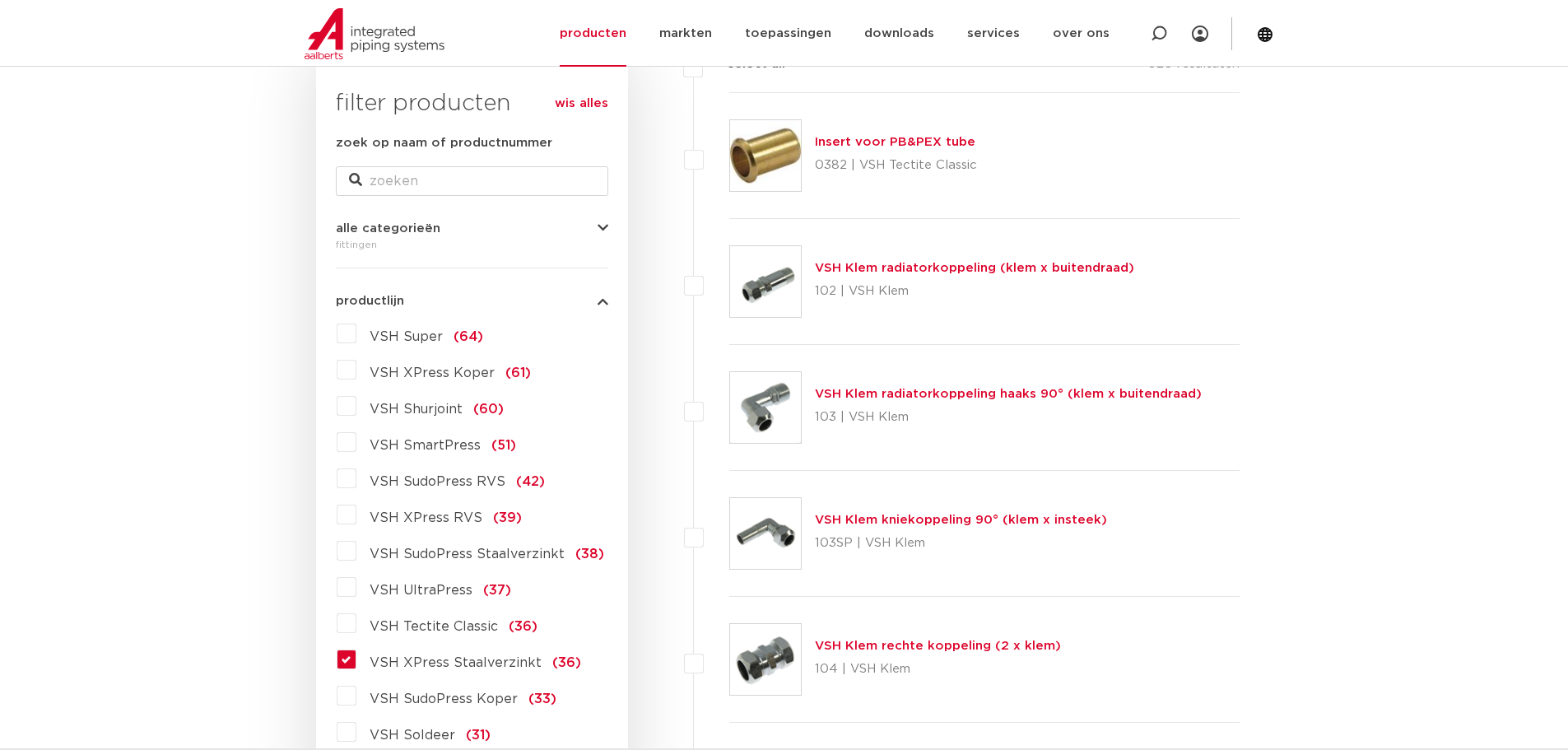
scroll to position [266, 0]
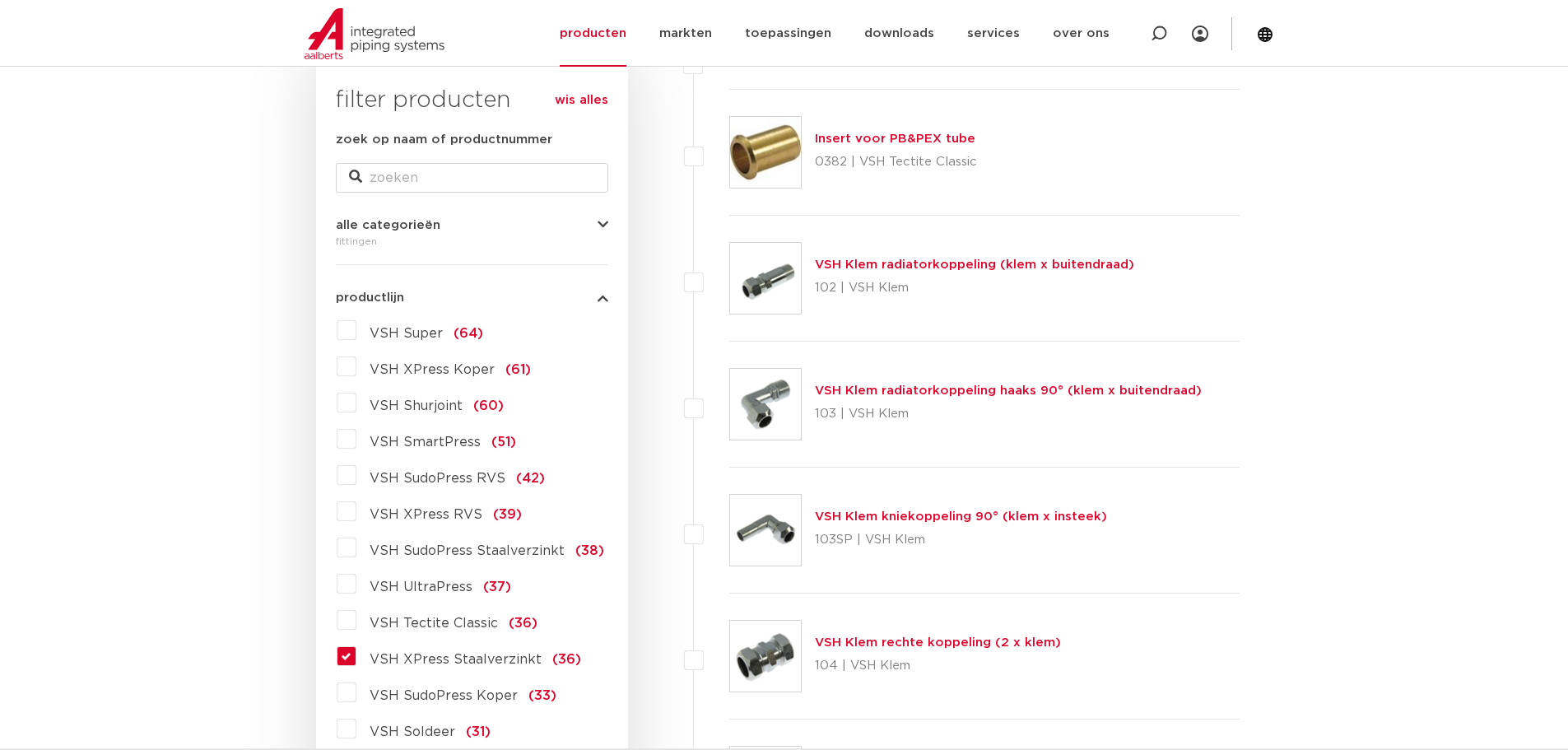
click at [457, 652] on span "VSH XPress Staalverzinkt" at bounding box center [456, 659] width 172 height 14
click at [0, 0] on input "VSH XPress Staalverzinkt (36)" at bounding box center [0, 0] width 0 height 0
click at [504, 658] on span "VSH XPress Staalverzinkt" at bounding box center [456, 659] width 172 height 14
click at [0, 0] on input "VSH XPress Staalverzinkt (36)" at bounding box center [0, 0] width 0 height 0
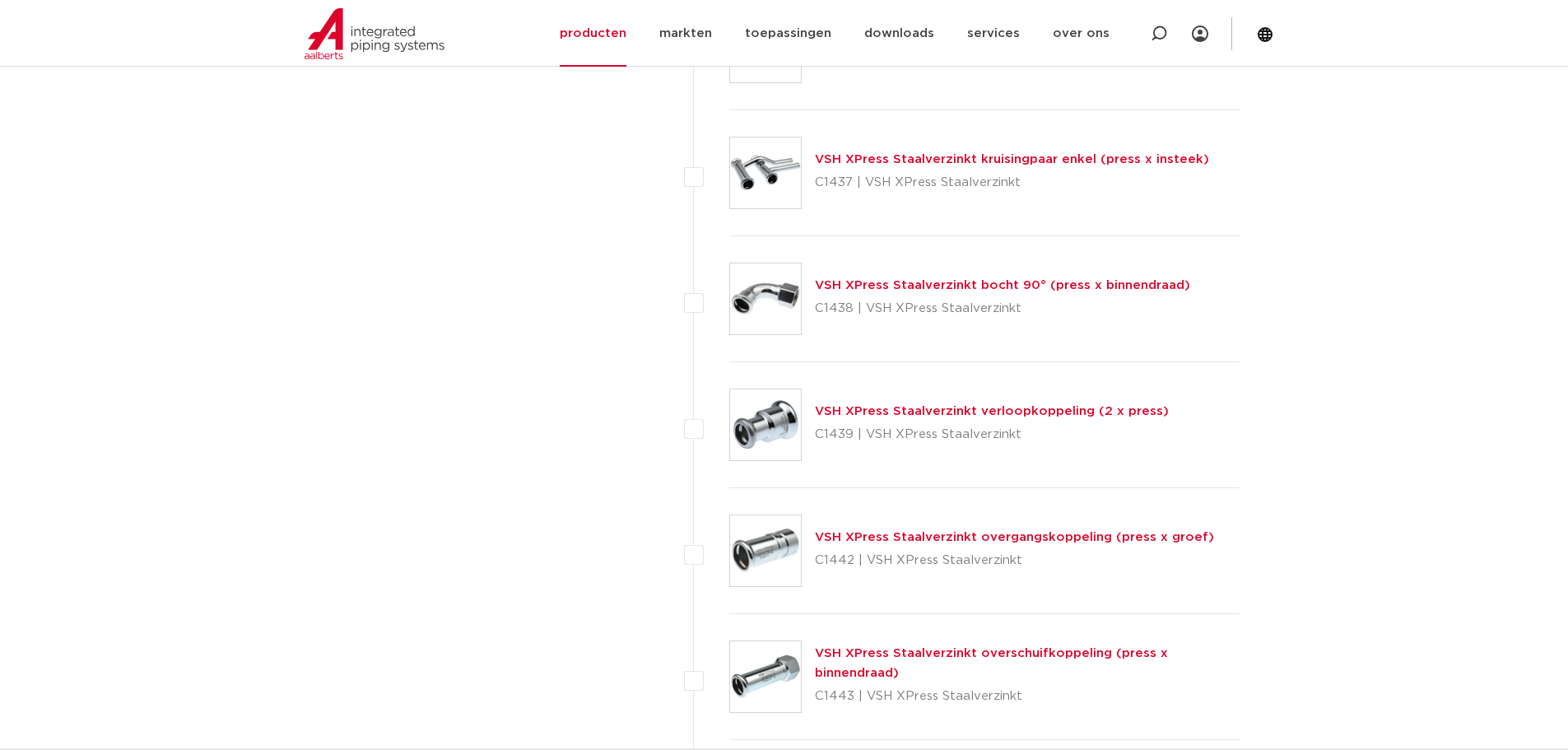
scroll to position [3641, 0]
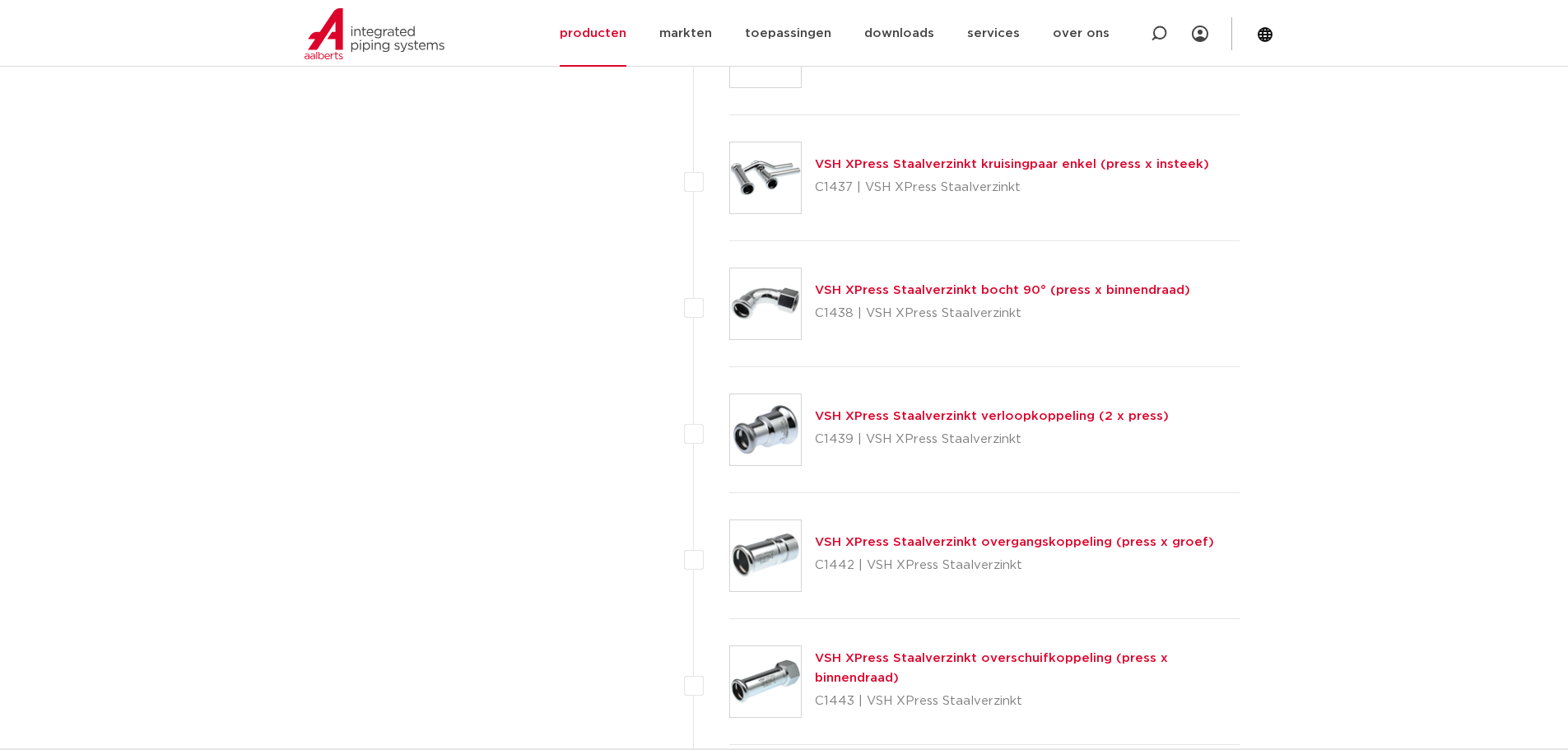
click at [909, 286] on link "VSH XPress Staalverzinkt bocht 90° (press x binnendraad)" at bounding box center [1002, 290] width 375 height 13
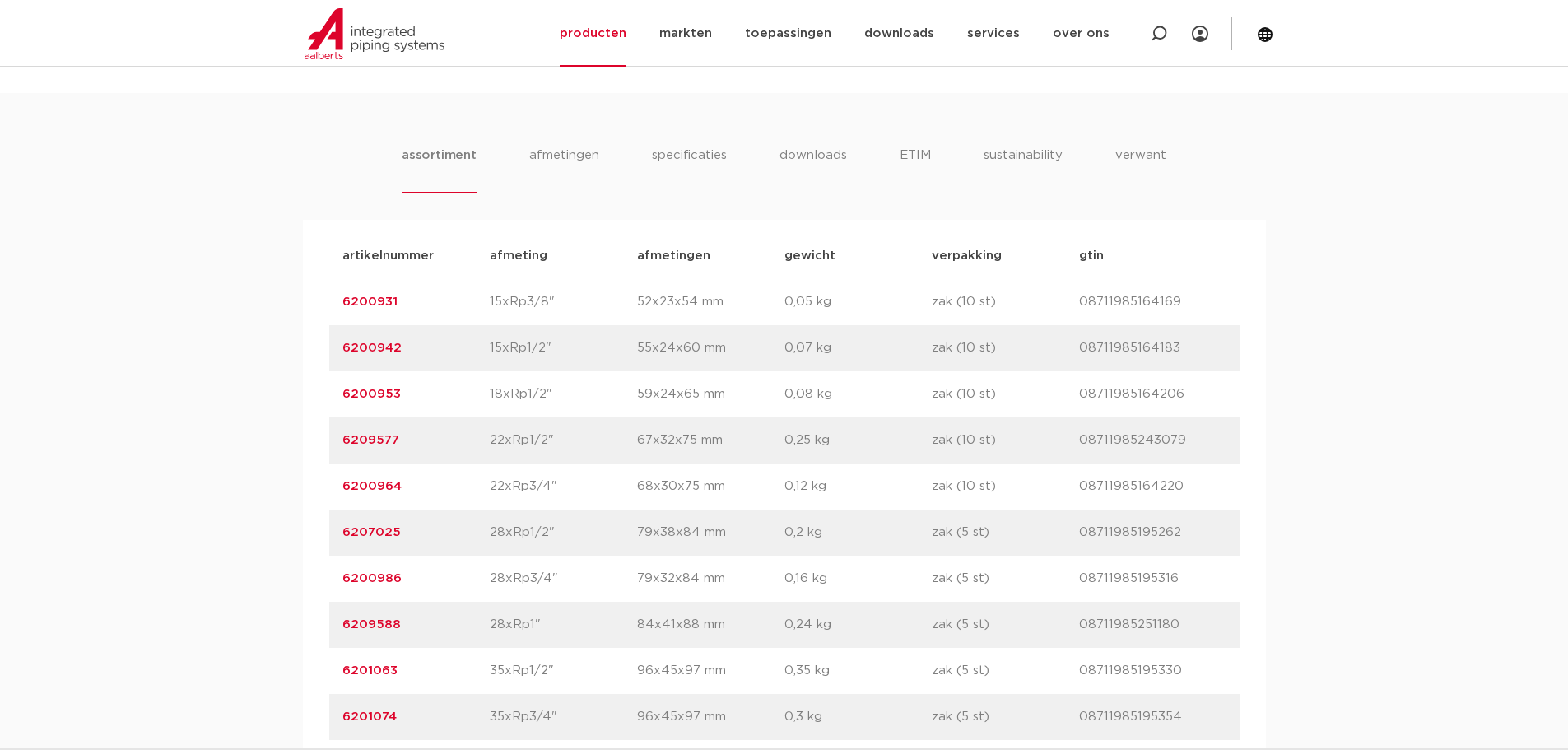
scroll to position [988, 0]
drag, startPoint x: 404, startPoint y: 580, endPoint x: 342, endPoint y: 581, distance: 62.0
click at [343, 581] on p "6200986" at bounding box center [417, 577] width 148 height 20
copy link "6200986"
